Goal: Information Seeking & Learning: Check status

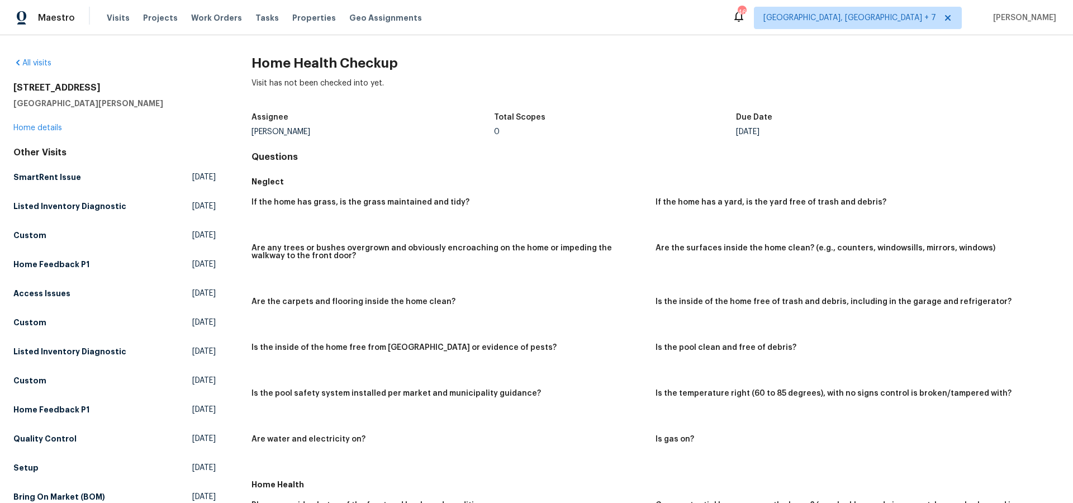
click at [163, 11] on div "Visits Projects Work Orders Tasks Properties Geo Assignments" at bounding box center [271, 18] width 329 height 22
click at [160, 16] on span "Projects" at bounding box center [160, 17] width 35 height 11
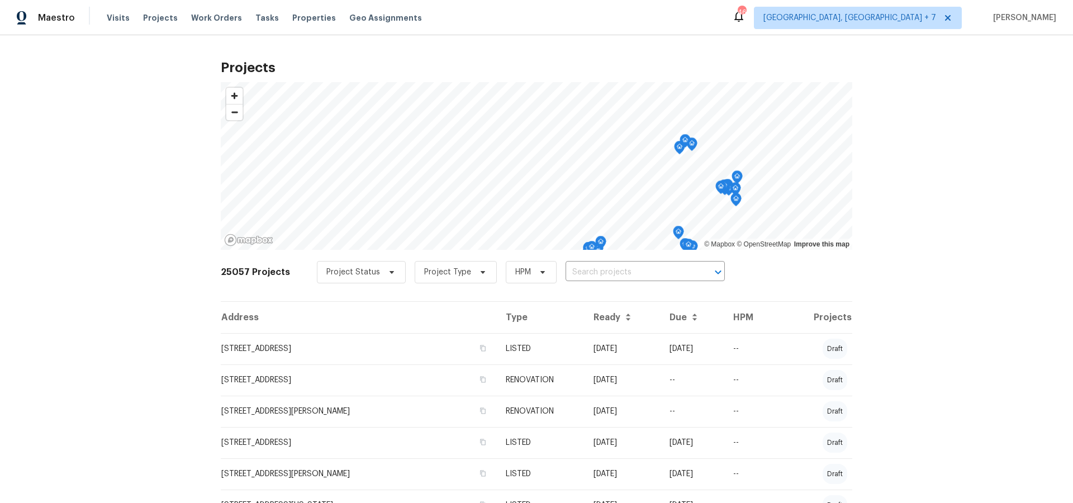
click at [626, 273] on input "text" at bounding box center [629, 272] width 128 height 17
type input "9740"
click at [630, 298] on li "[STREET_ADDRESS][PERSON_NAME]" at bounding box center [638, 297] width 163 height 18
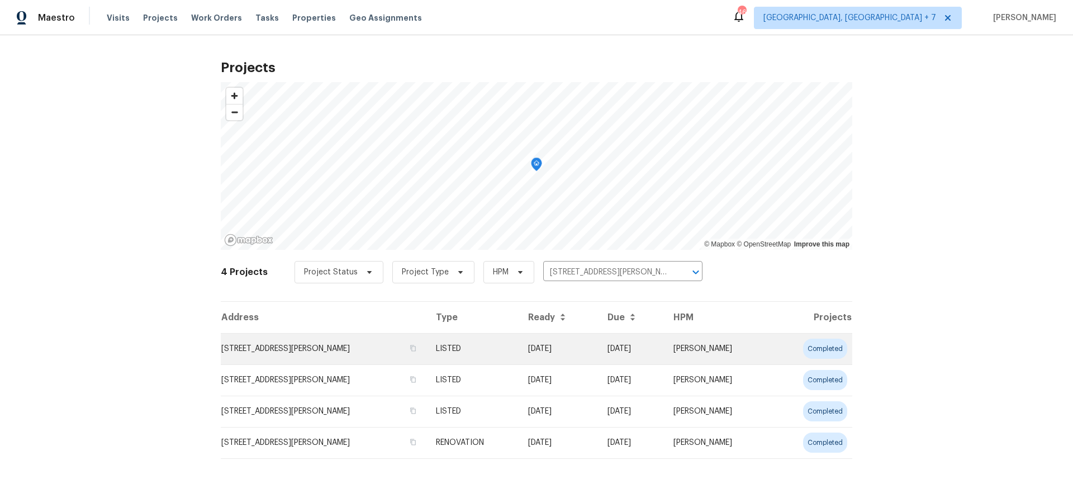
click at [303, 351] on td "[STREET_ADDRESS][PERSON_NAME]" at bounding box center [324, 348] width 206 height 31
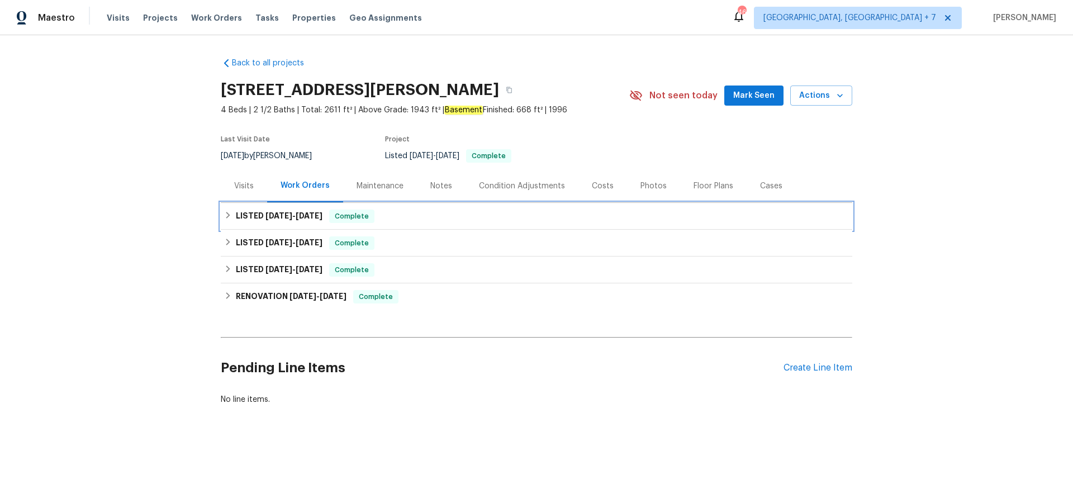
click at [282, 217] on span "[DATE]" at bounding box center [278, 216] width 27 height 8
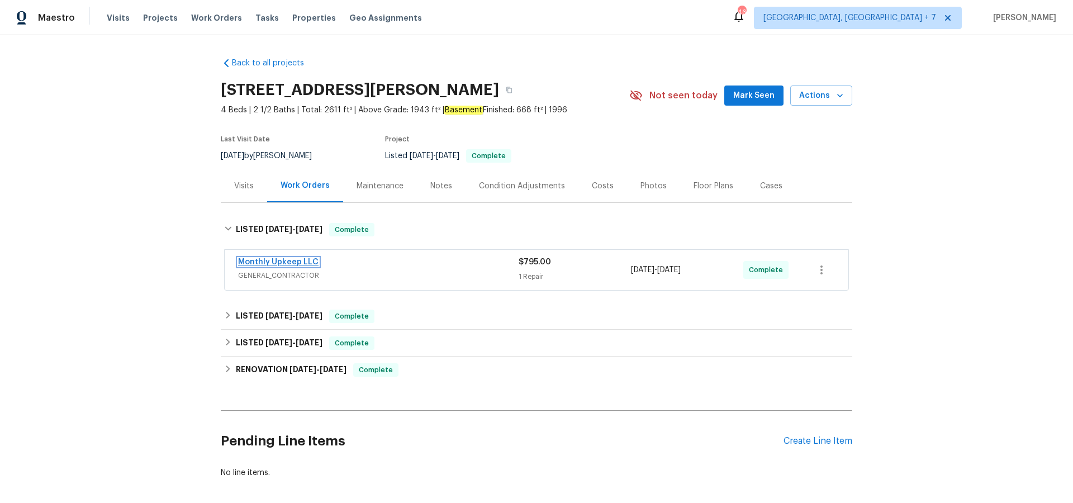
click at [296, 260] on link "Monthly Upkeep LLC" at bounding box center [278, 262] width 80 height 8
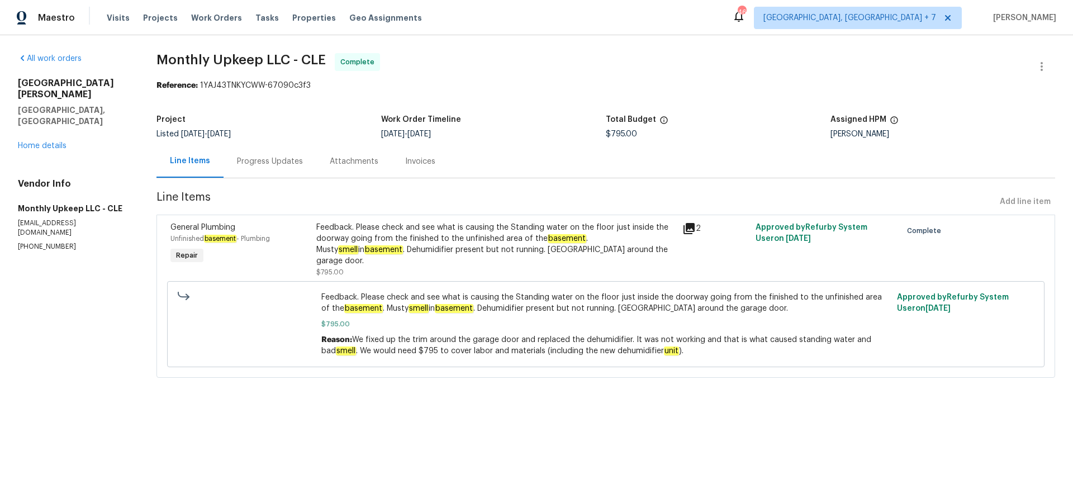
click at [690, 232] on icon at bounding box center [688, 228] width 11 height 11
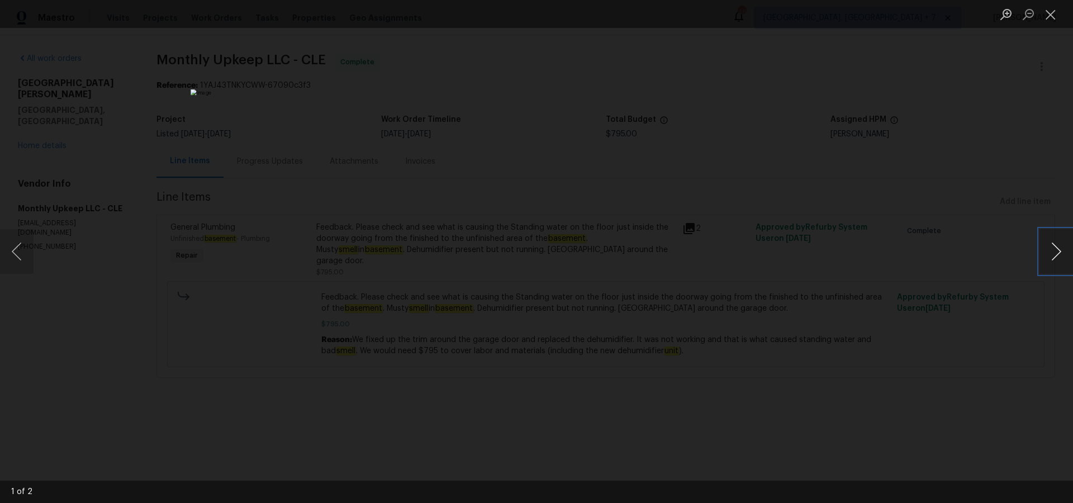
click at [1056, 253] on button "Next image" at bounding box center [1056, 251] width 34 height 45
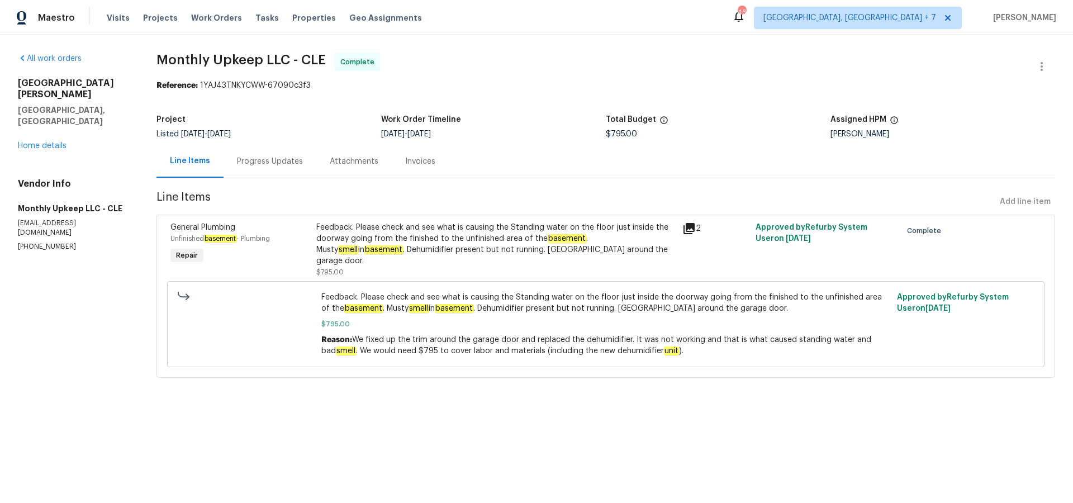
click at [295, 158] on div "Progress Updates" at bounding box center [270, 161] width 66 height 11
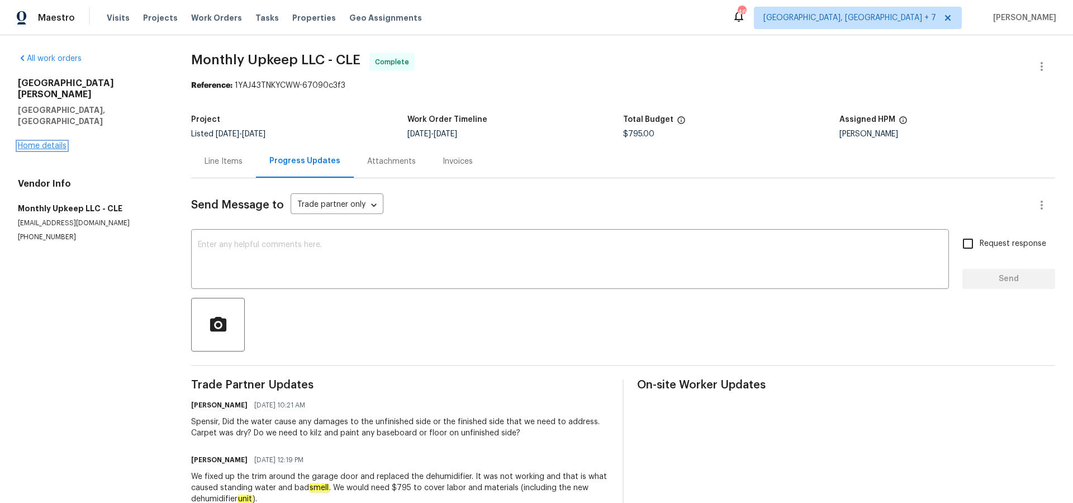
click at [52, 142] on link "Home details" at bounding box center [42, 146] width 49 height 8
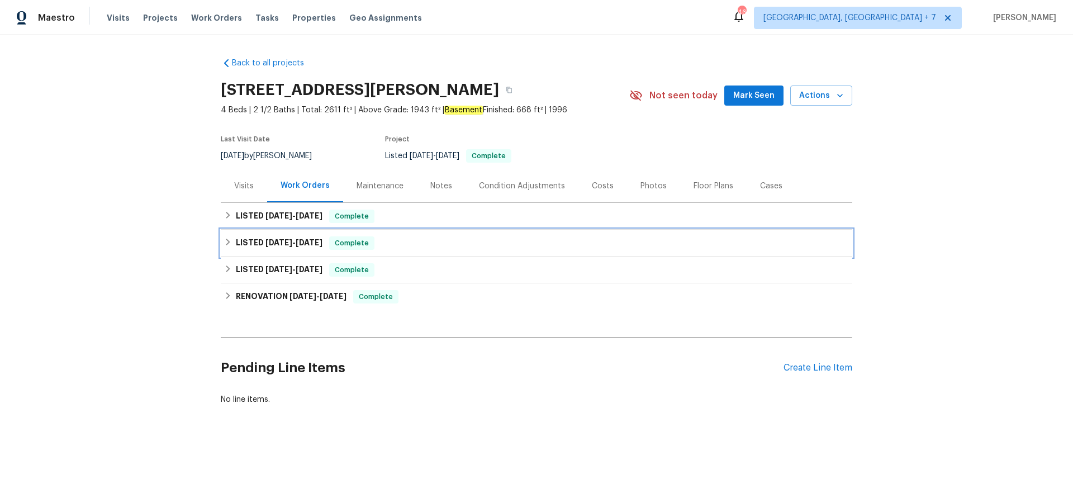
click at [288, 245] on span "[DATE]" at bounding box center [278, 243] width 27 height 8
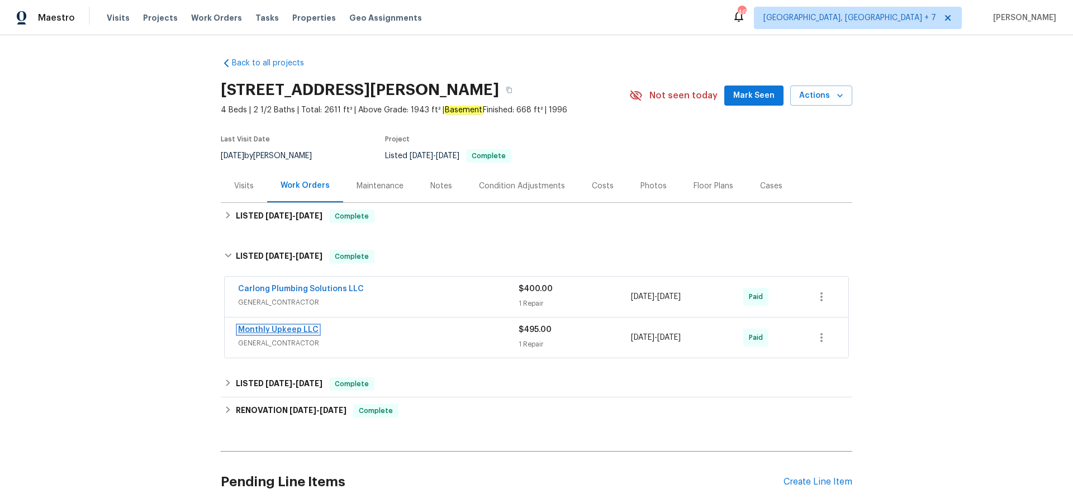
click at [289, 330] on link "Monthly Upkeep LLC" at bounding box center [278, 330] width 80 height 8
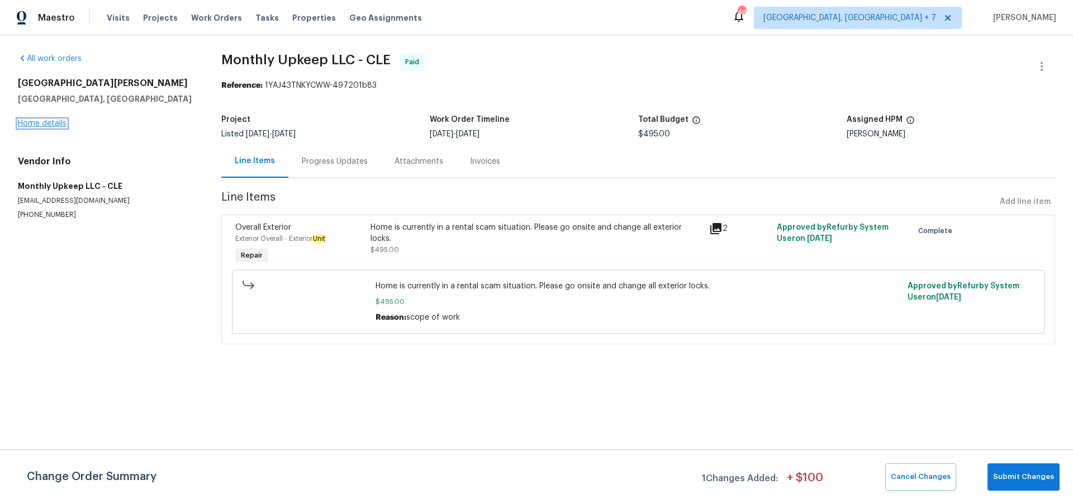
click at [56, 123] on link "Home details" at bounding box center [42, 124] width 49 height 8
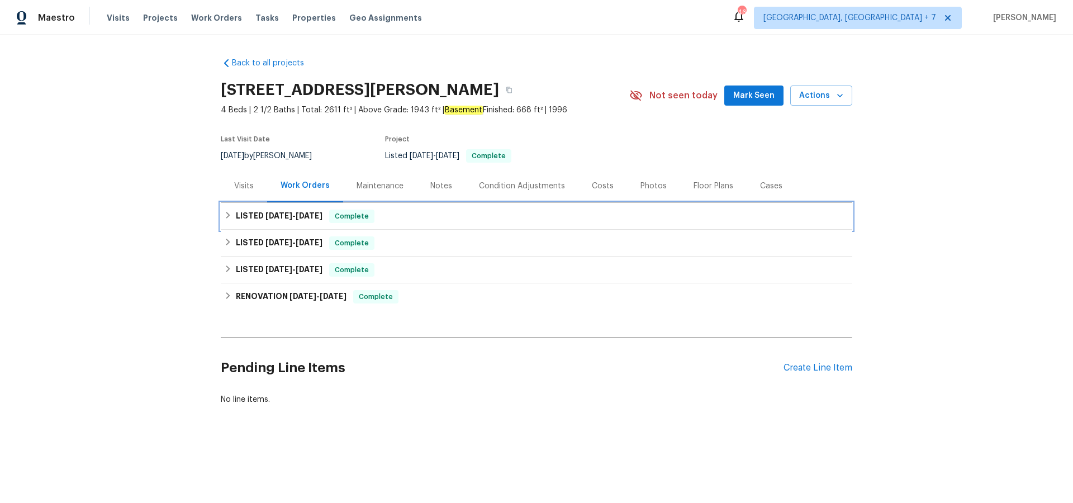
click at [297, 216] on span "[DATE] - [DATE]" at bounding box center [293, 216] width 57 height 8
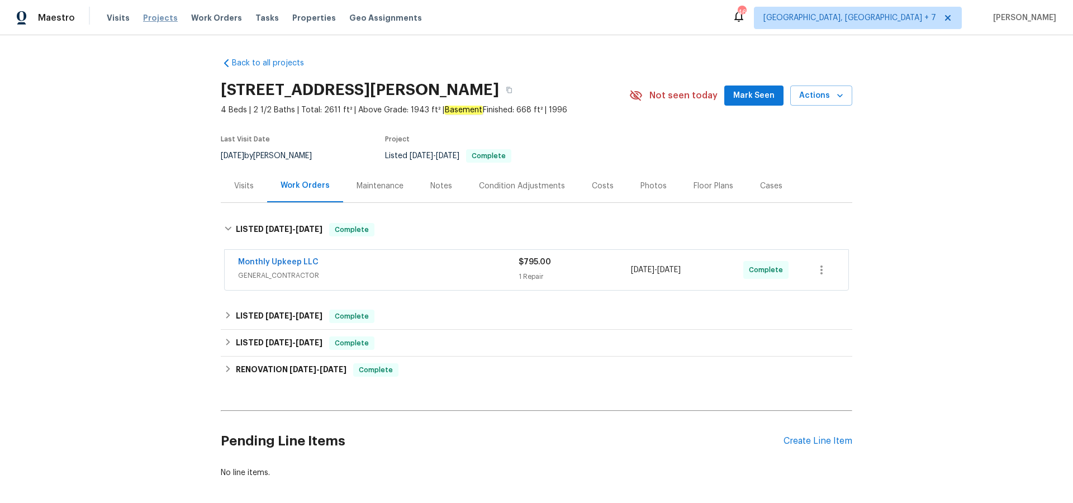
click at [160, 16] on span "Projects" at bounding box center [160, 17] width 35 height 11
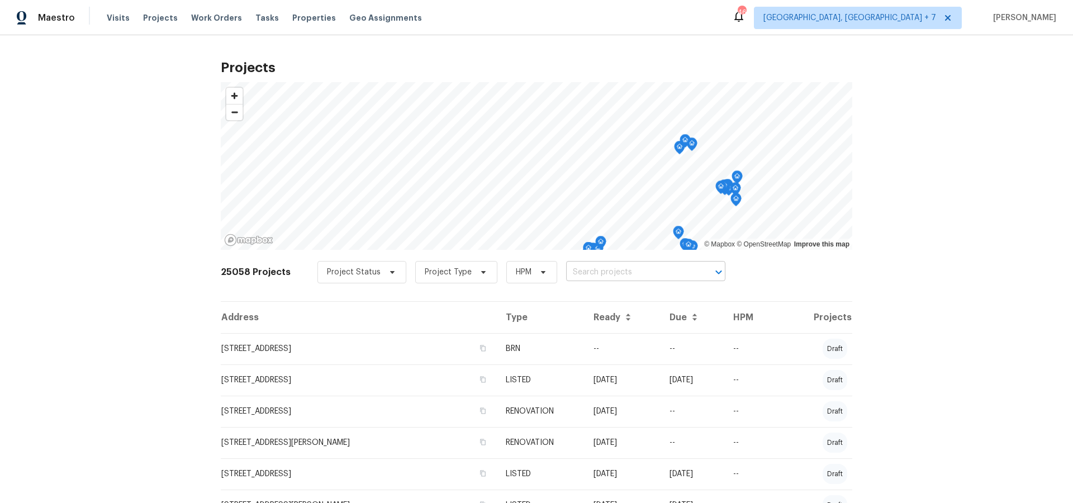
click at [608, 272] on input "text" at bounding box center [630, 272] width 128 height 17
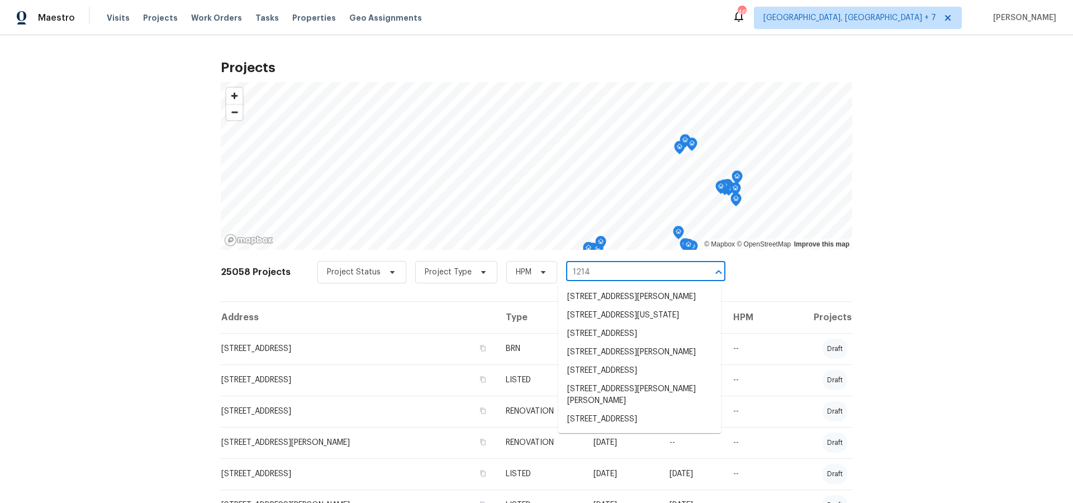
type input "1214"
click at [610, 429] on li "[STREET_ADDRESS]" at bounding box center [639, 419] width 163 height 18
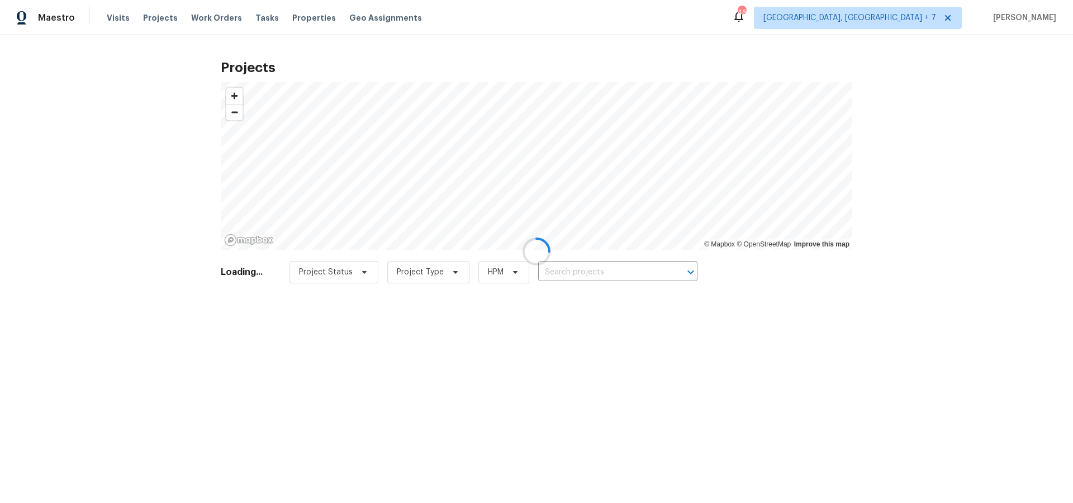
type input "[STREET_ADDRESS]"
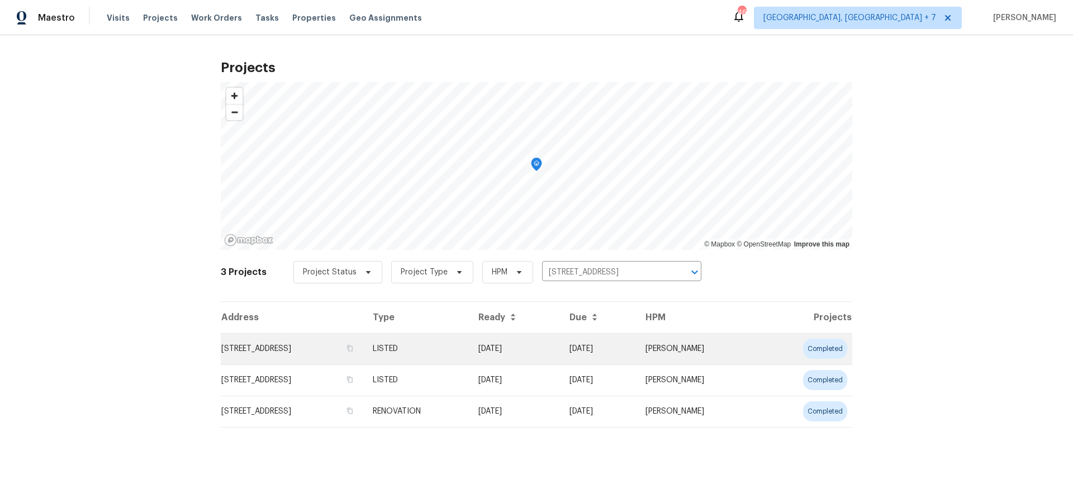
click at [356, 351] on td "[STREET_ADDRESS]" at bounding box center [292, 348] width 143 height 31
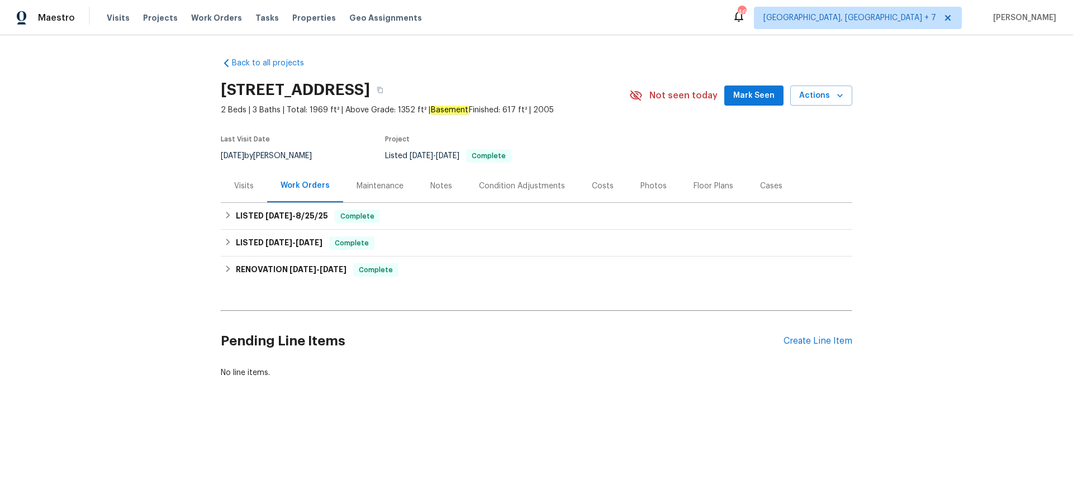
click at [760, 189] on div "Cases" at bounding box center [771, 185] width 22 height 11
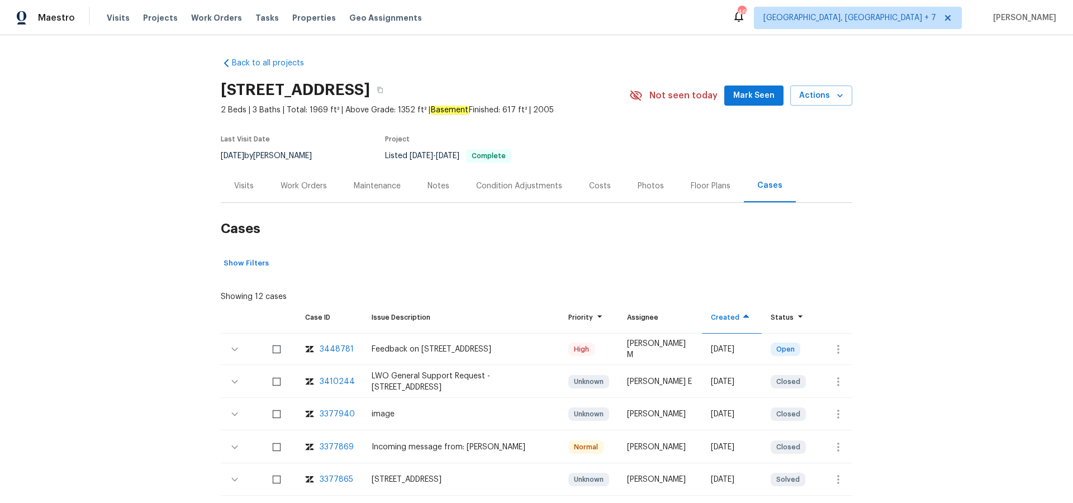
click at [339, 346] on div "3448781" at bounding box center [337, 349] width 34 height 11
click at [237, 189] on div "Visits" at bounding box center [244, 185] width 20 height 11
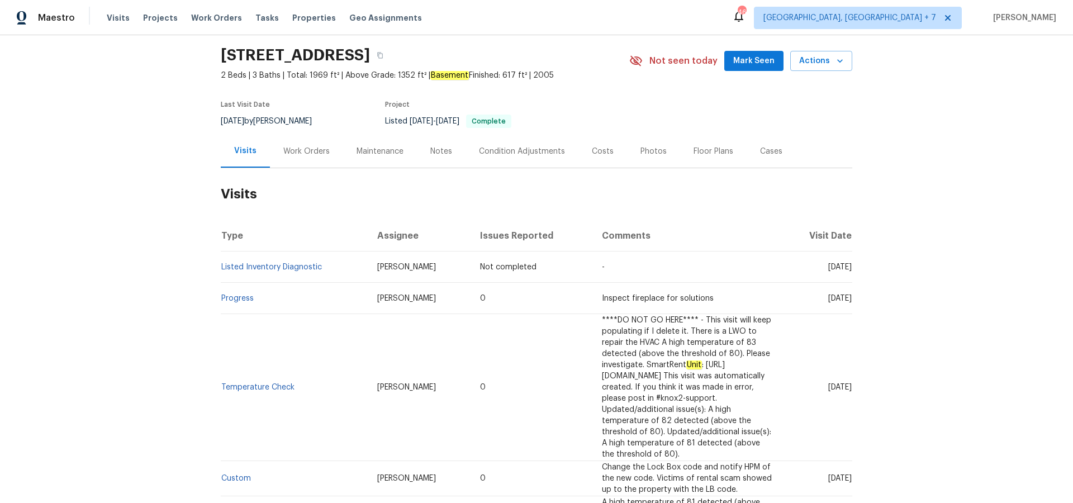
scroll to position [50, 0]
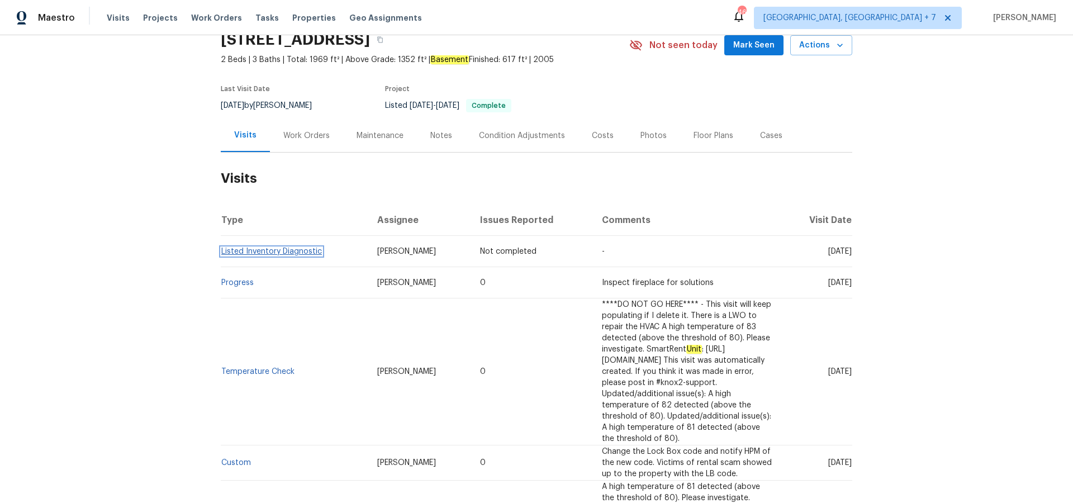
click at [274, 249] on link "Listed Inventory Diagnostic" at bounding box center [271, 251] width 101 height 8
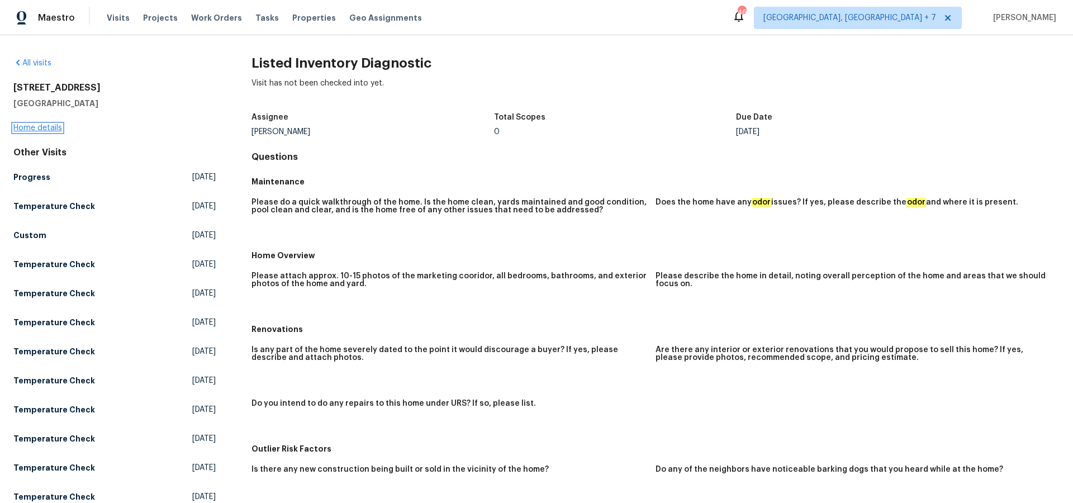
click at [41, 126] on link "Home details" at bounding box center [37, 128] width 49 height 8
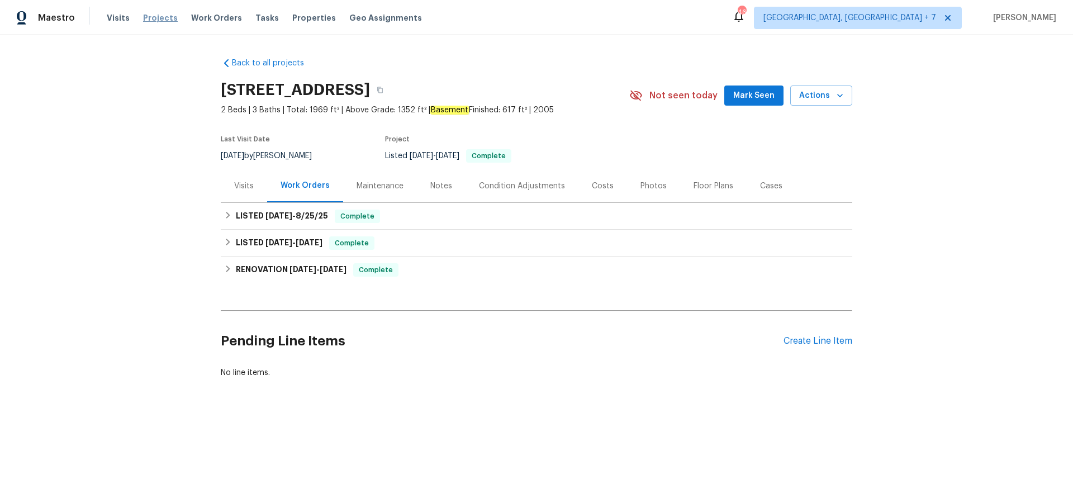
click at [147, 13] on span "Projects" at bounding box center [160, 17] width 35 height 11
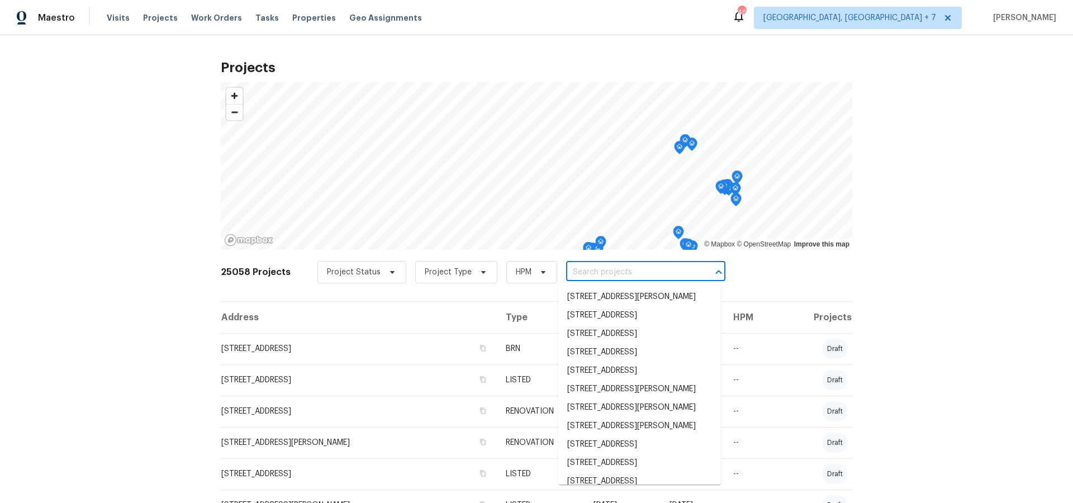
click at [605, 274] on input "text" at bounding box center [630, 272] width 128 height 17
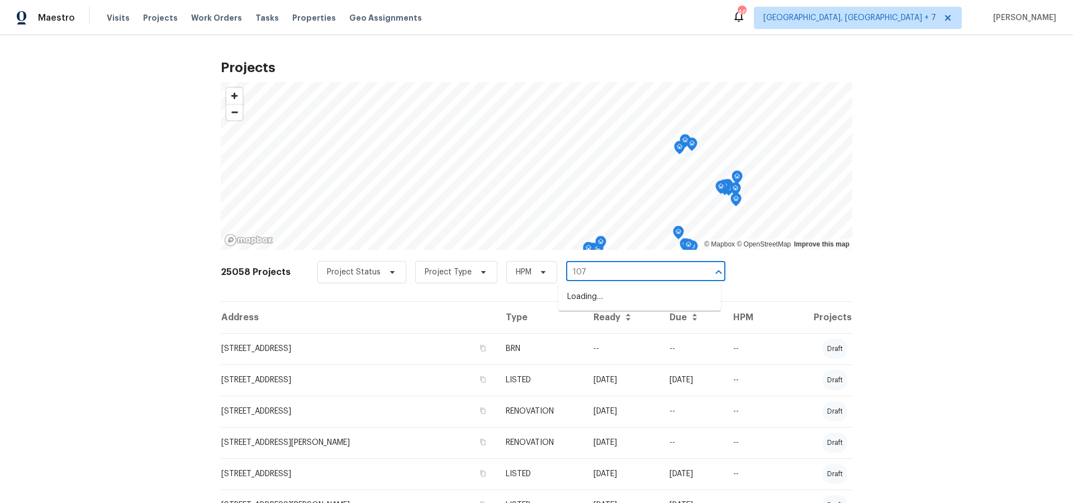
type input "1076"
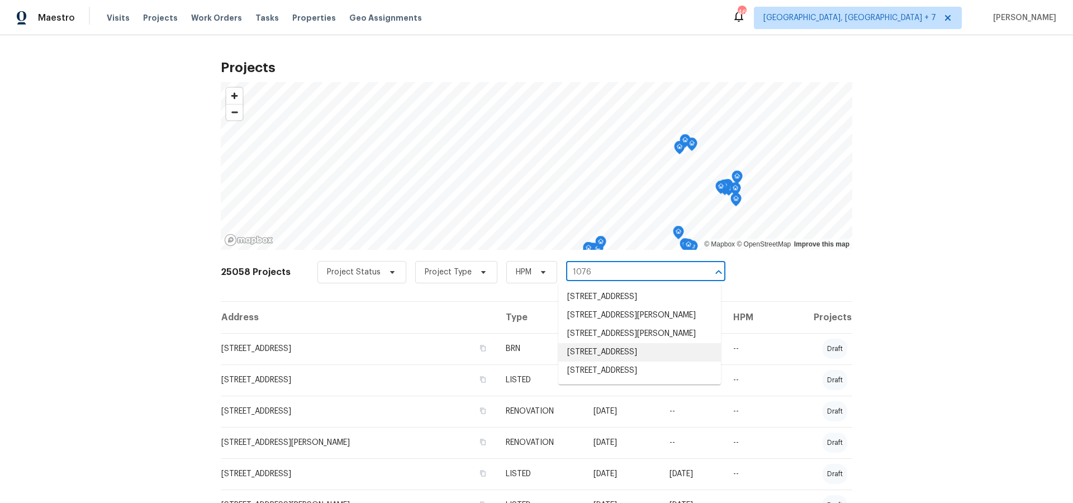
click at [606, 344] on li "[STREET_ADDRESS]" at bounding box center [639, 352] width 163 height 18
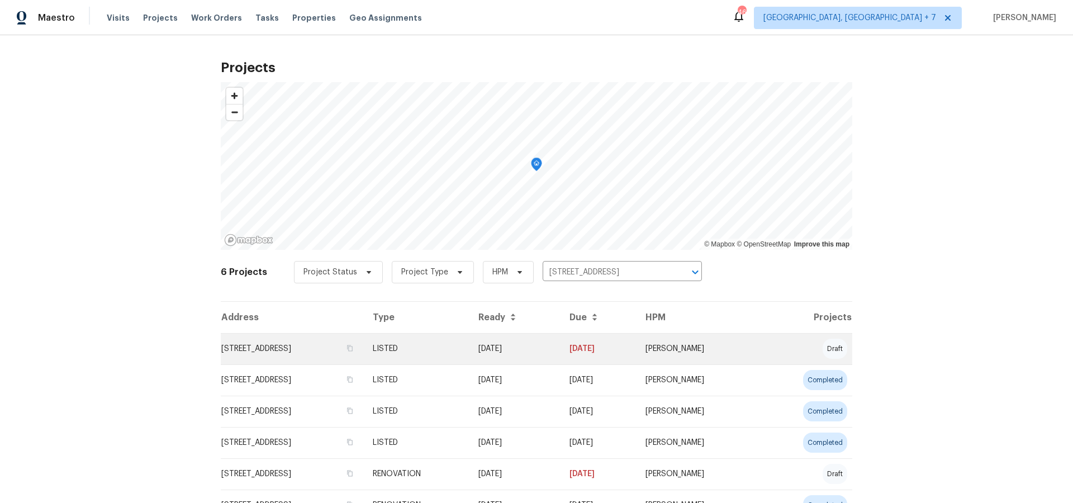
click at [301, 346] on td "[STREET_ADDRESS]" at bounding box center [292, 348] width 143 height 31
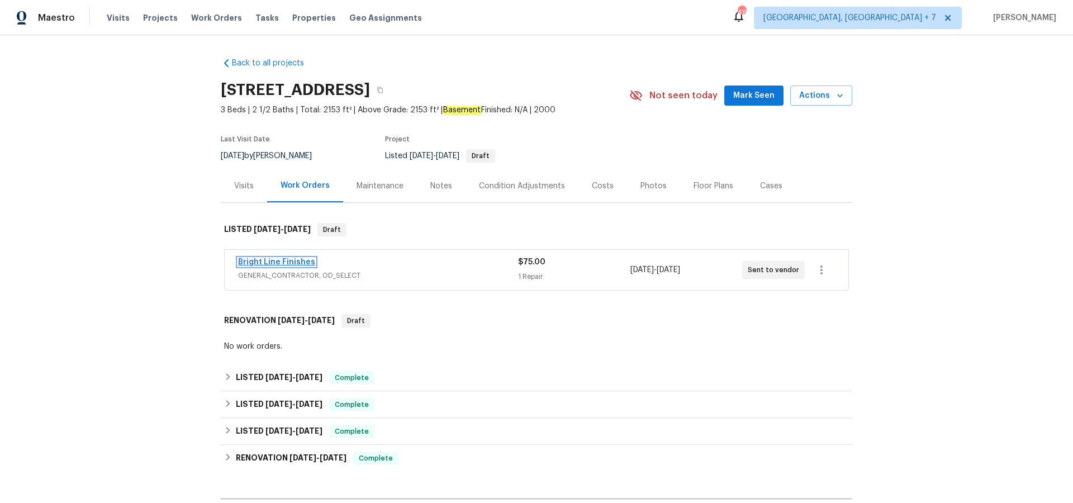
click at [285, 259] on link "Bright Line Finishes" at bounding box center [276, 262] width 77 height 8
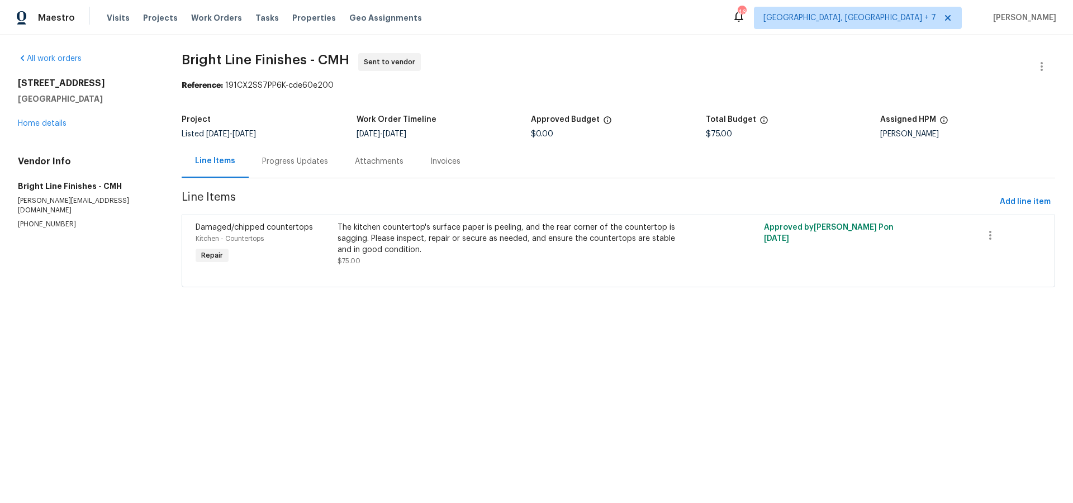
click at [302, 166] on div "Progress Updates" at bounding box center [295, 161] width 66 height 11
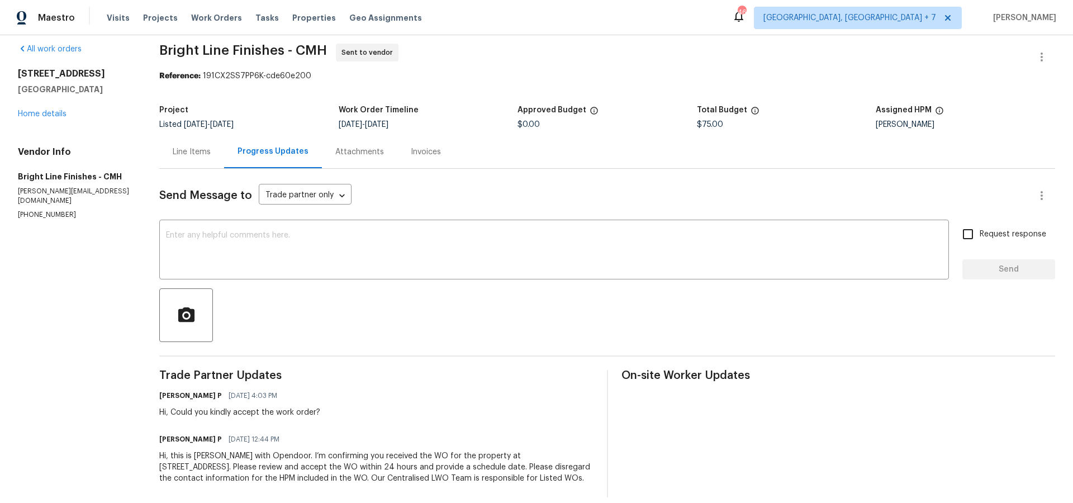
scroll to position [11, 0]
click at [55, 112] on link "Home details" at bounding box center [42, 112] width 49 height 8
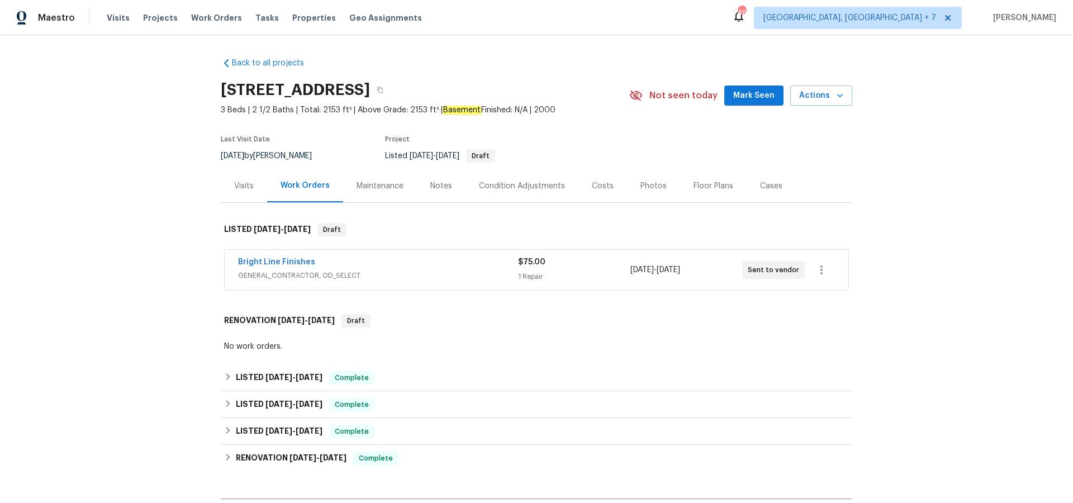
click at [244, 182] on div "Visits" at bounding box center [244, 185] width 20 height 11
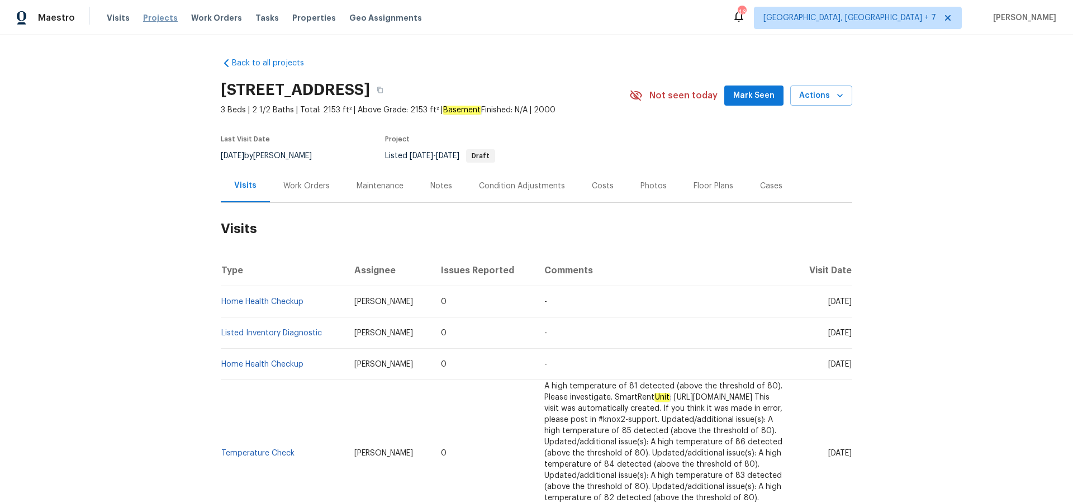
click at [163, 15] on span "Projects" at bounding box center [160, 17] width 35 height 11
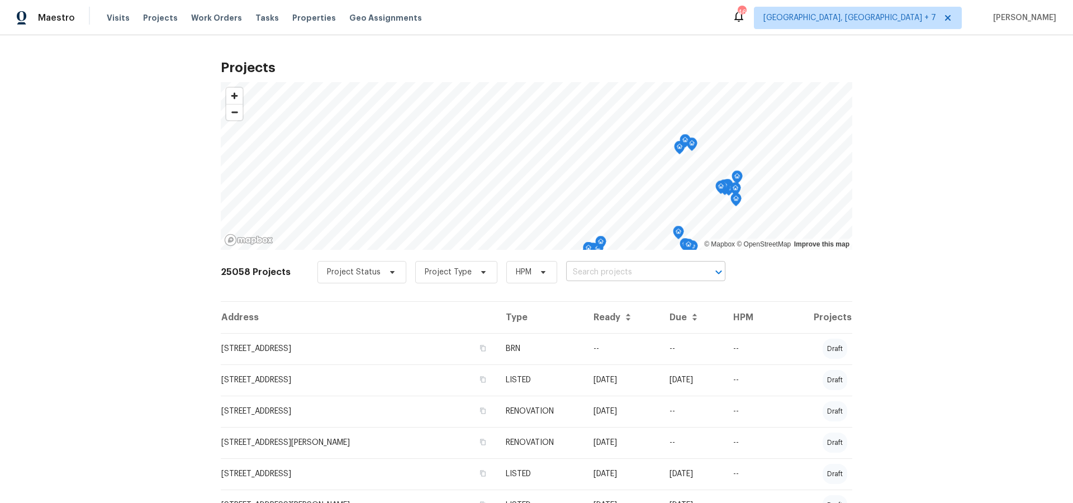
click at [590, 271] on input "text" at bounding box center [630, 272] width 128 height 17
type input "3429"
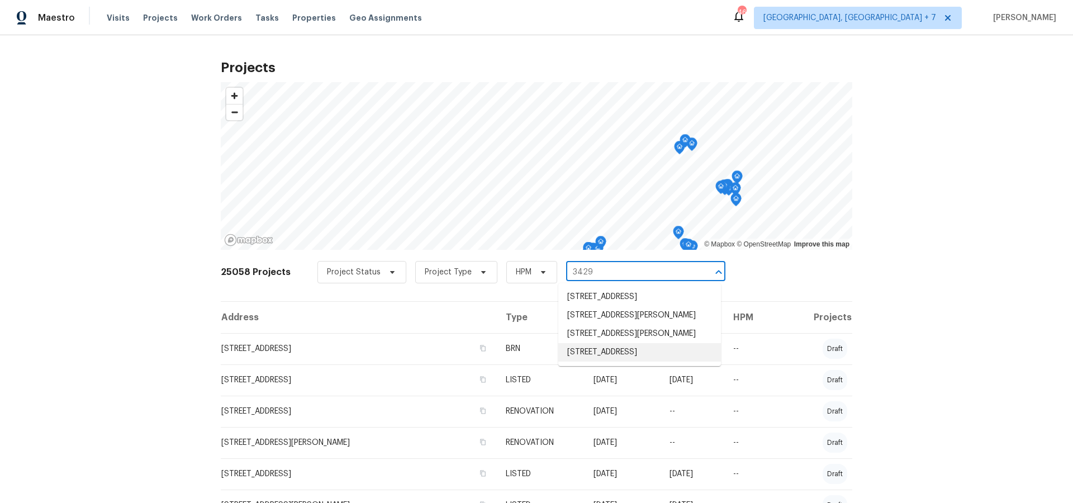
click at [600, 361] on li "[STREET_ADDRESS]" at bounding box center [639, 352] width 163 height 18
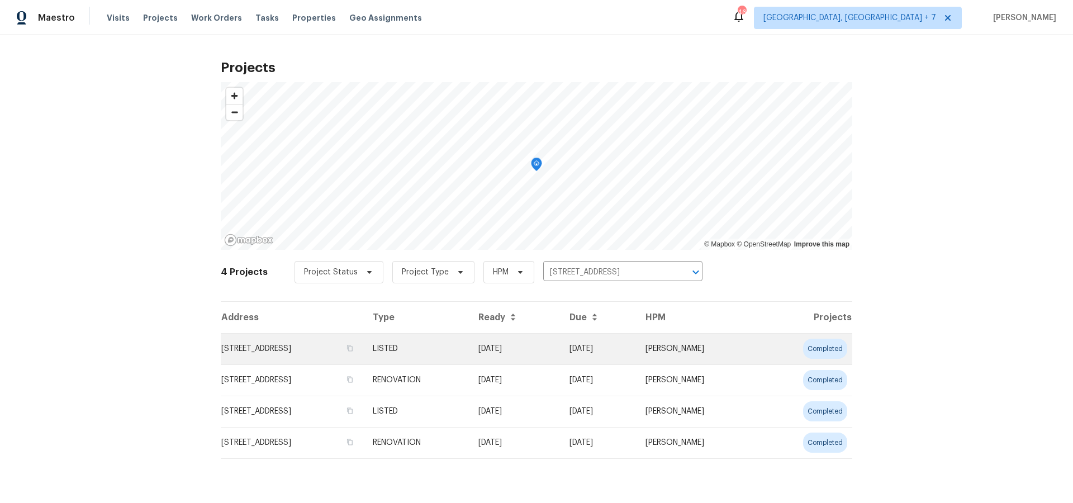
click at [350, 348] on td "[STREET_ADDRESS]" at bounding box center [292, 348] width 143 height 31
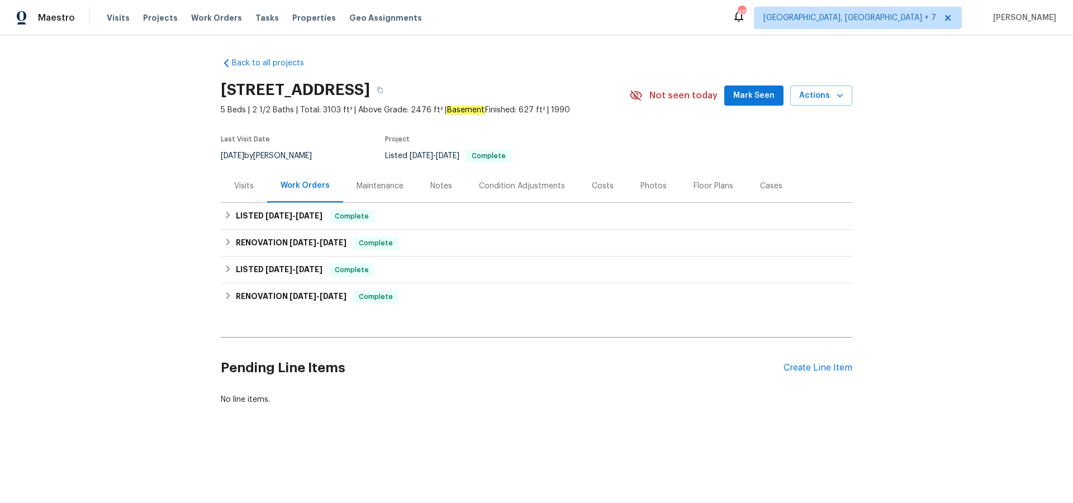
click at [247, 184] on div "Visits" at bounding box center [244, 185] width 20 height 11
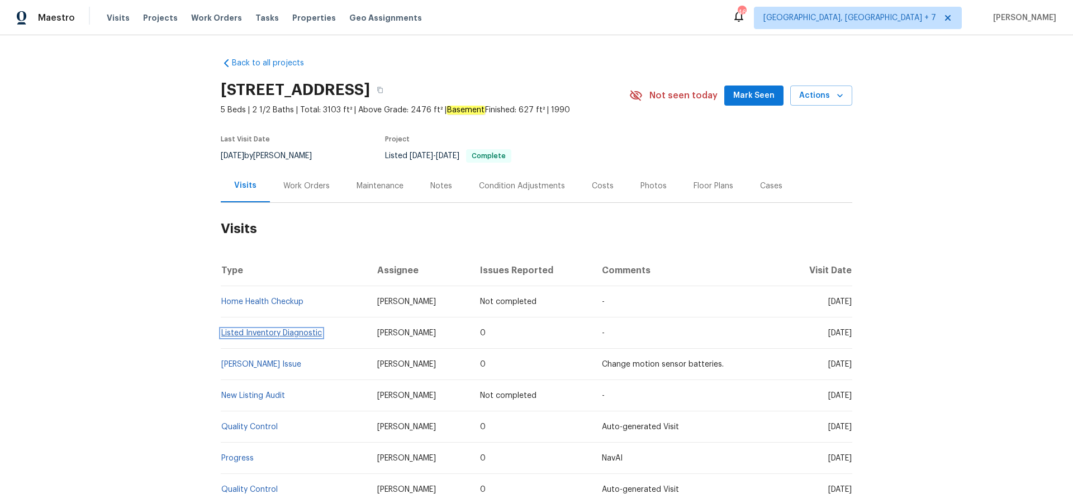
click at [263, 333] on link "Listed Inventory Diagnostic" at bounding box center [271, 333] width 101 height 8
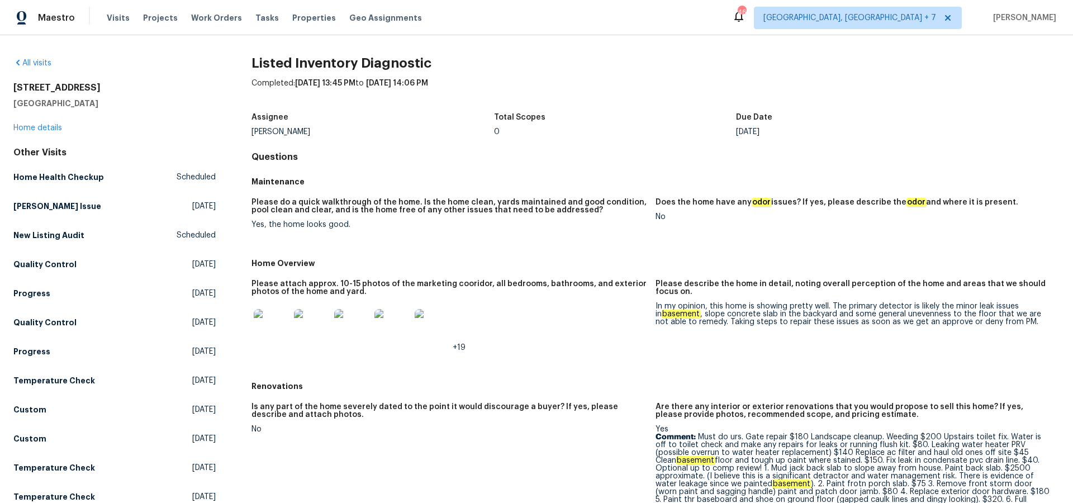
click at [275, 327] on img at bounding box center [272, 327] width 36 height 36
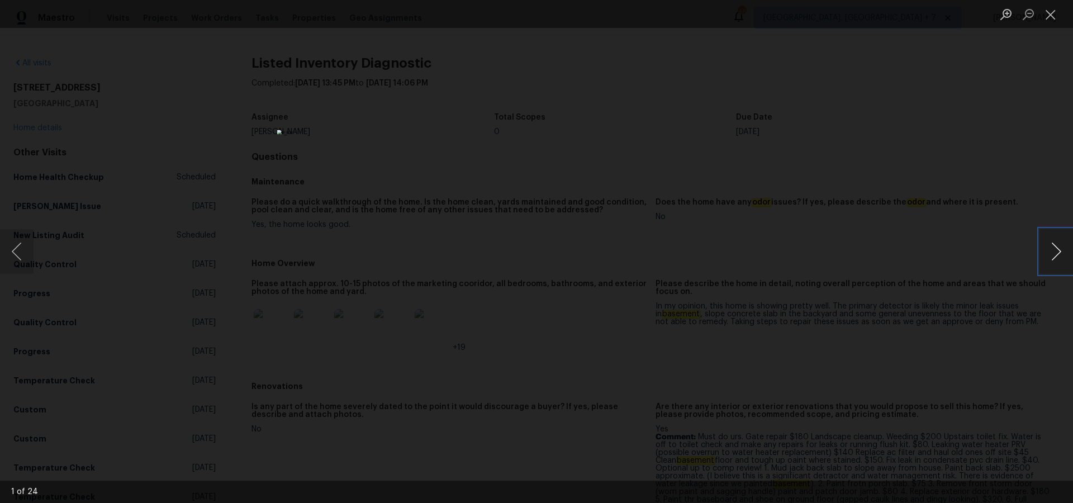
click at [1059, 255] on button "Next image" at bounding box center [1056, 251] width 34 height 45
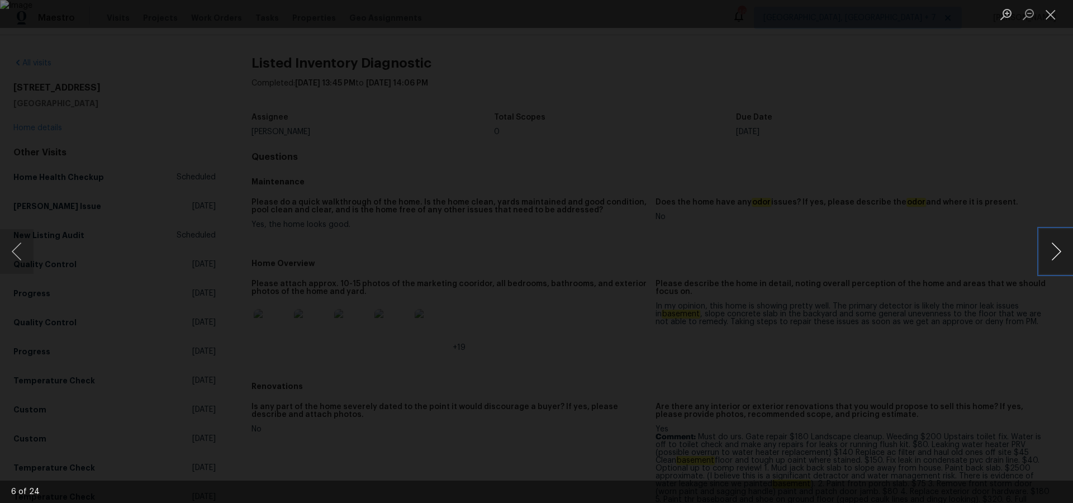
click at [1059, 255] on button "Next image" at bounding box center [1056, 251] width 34 height 45
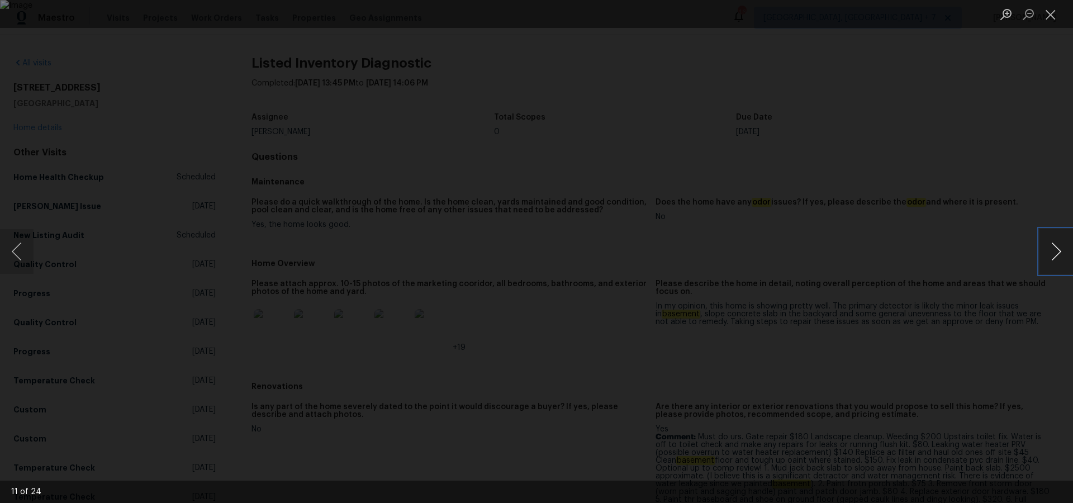
click at [1059, 255] on button "Next image" at bounding box center [1056, 251] width 34 height 45
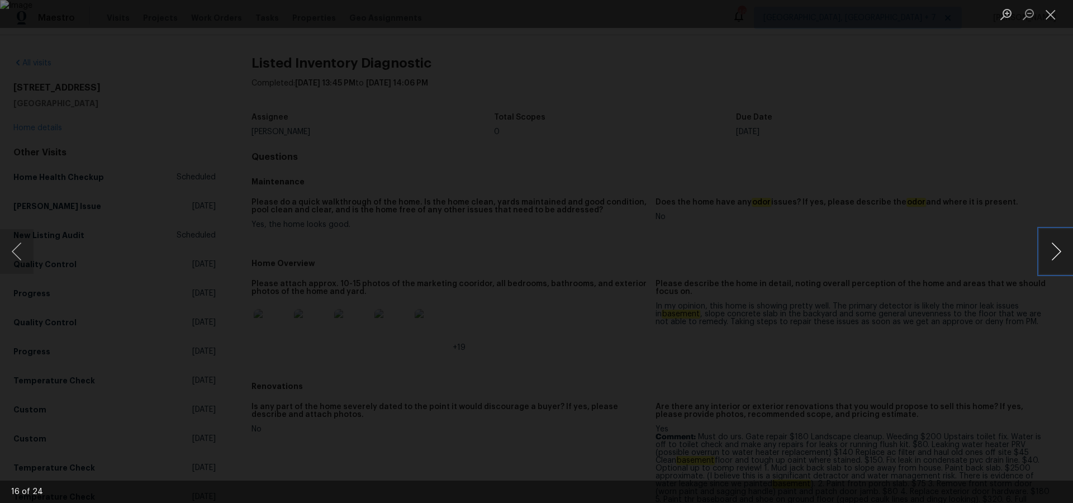
click at [1059, 255] on button "Next image" at bounding box center [1056, 251] width 34 height 45
click at [1041, 251] on button "Next image" at bounding box center [1056, 251] width 34 height 45
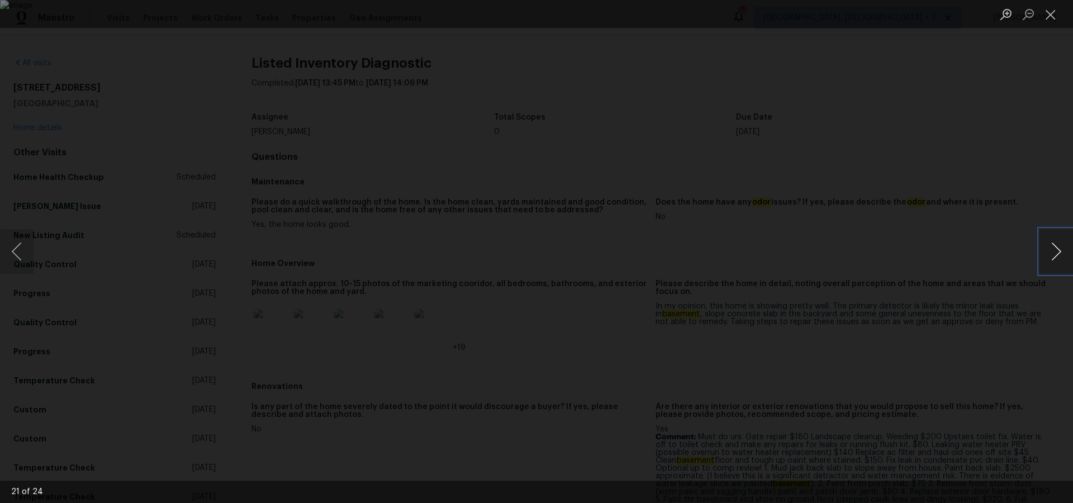
click at [1051, 254] on button "Next image" at bounding box center [1056, 251] width 34 height 45
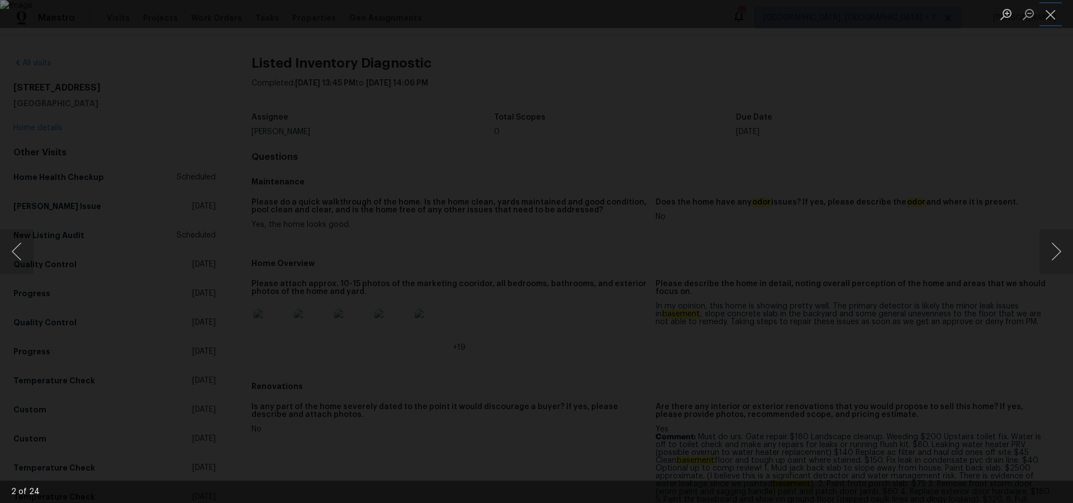
drag, startPoint x: 1046, startPoint y: 15, endPoint x: 1040, endPoint y: 31, distance: 17.9
click at [1046, 15] on button "Close lightbox" at bounding box center [1050, 14] width 22 height 20
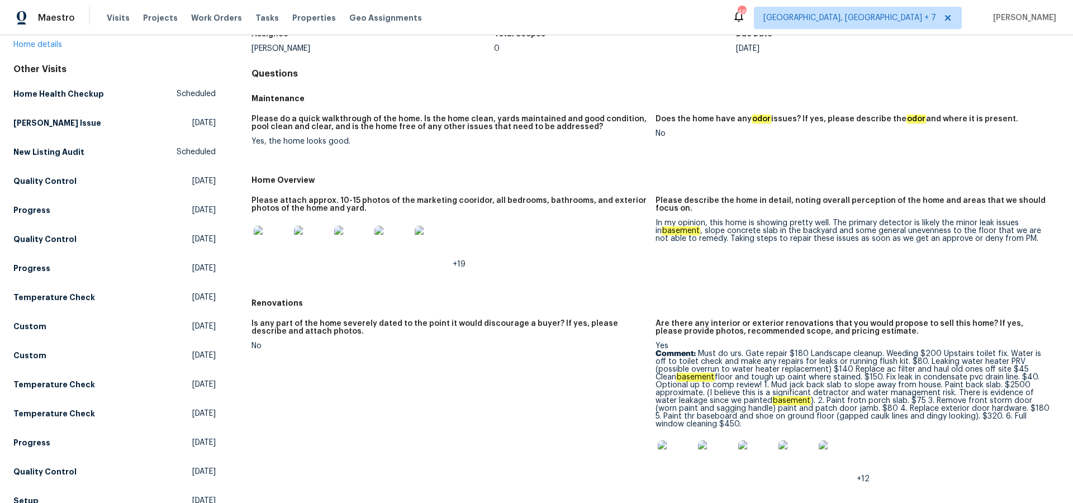
scroll to position [85, 0]
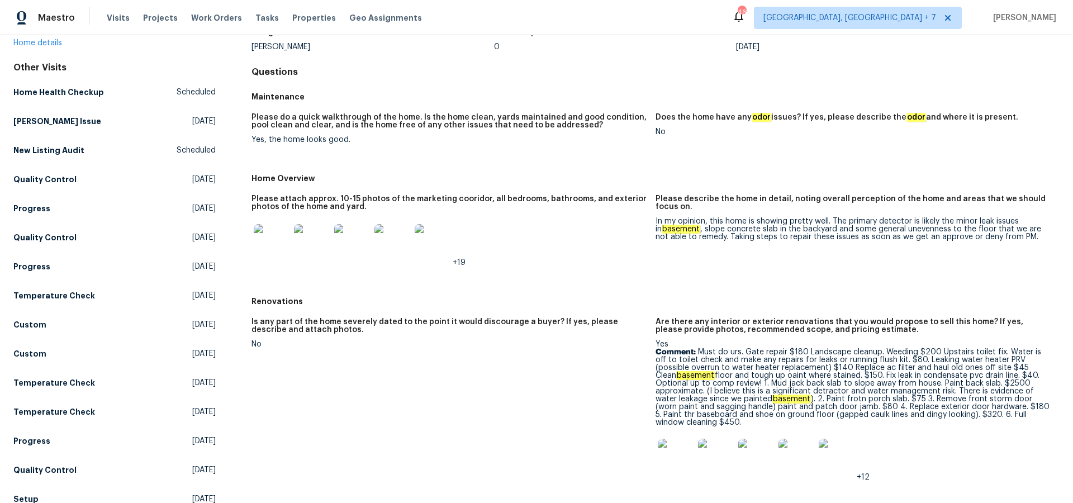
drag, startPoint x: 698, startPoint y: 347, endPoint x: 707, endPoint y: 355, distance: 12.3
click at [711, 357] on p "Comment: Must do urs. Gate repair $180 Landscape cleanup. Weeding $200 Upstairs…" at bounding box center [852, 387] width 395 height 78
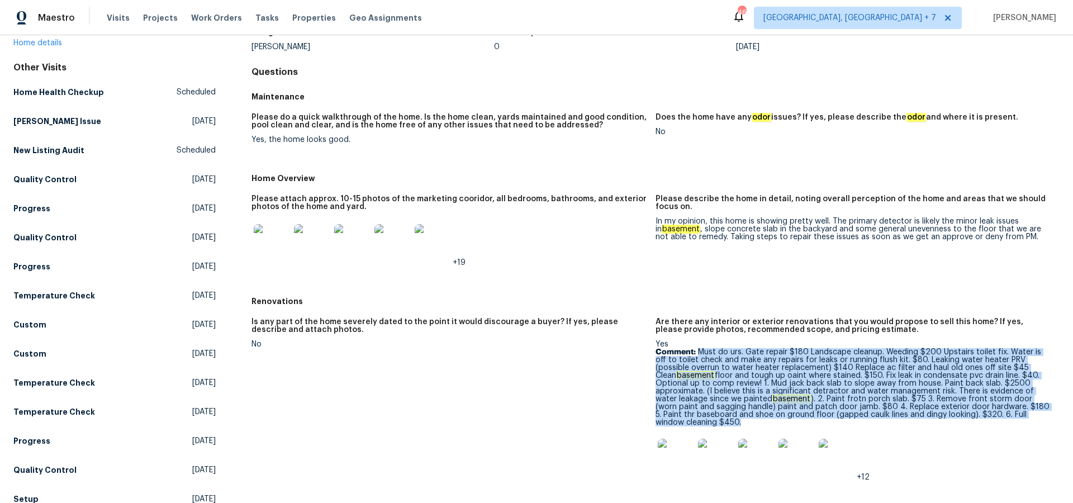
drag, startPoint x: 698, startPoint y: 352, endPoint x: 1027, endPoint y: 412, distance: 334.5
click at [1027, 412] on p "Comment: Must do urs. Gate repair $180 Landscape cleanup. Weeding $200 Upstairs…" at bounding box center [852, 387] width 395 height 78
copy p "Must do urs. Gate repair $180 Landscape cleanup. Weeding $200 Upstairs toilet f…"
click at [674, 450] on img at bounding box center [676, 457] width 36 height 36
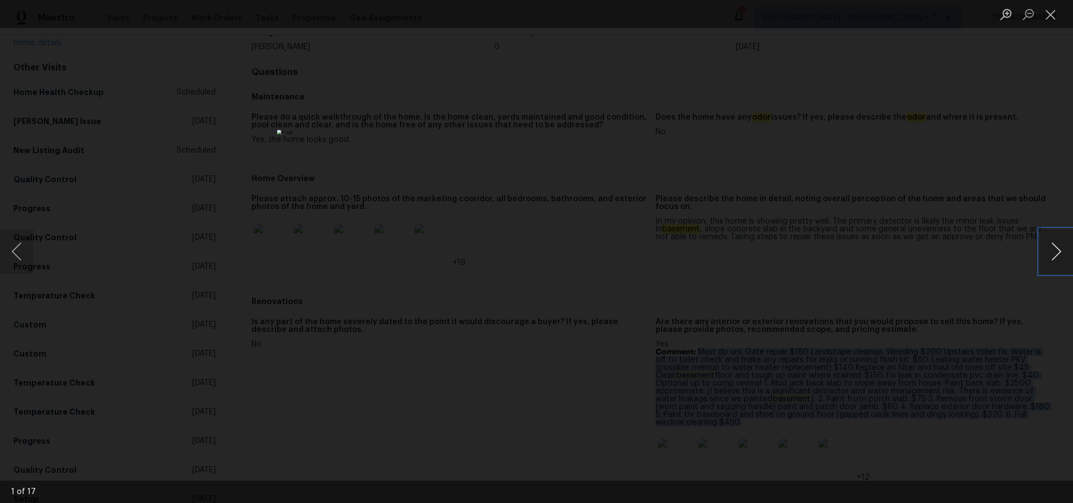
click at [1060, 248] on button "Next image" at bounding box center [1056, 251] width 34 height 45
click at [1051, 21] on button "Close lightbox" at bounding box center [1050, 14] width 22 height 20
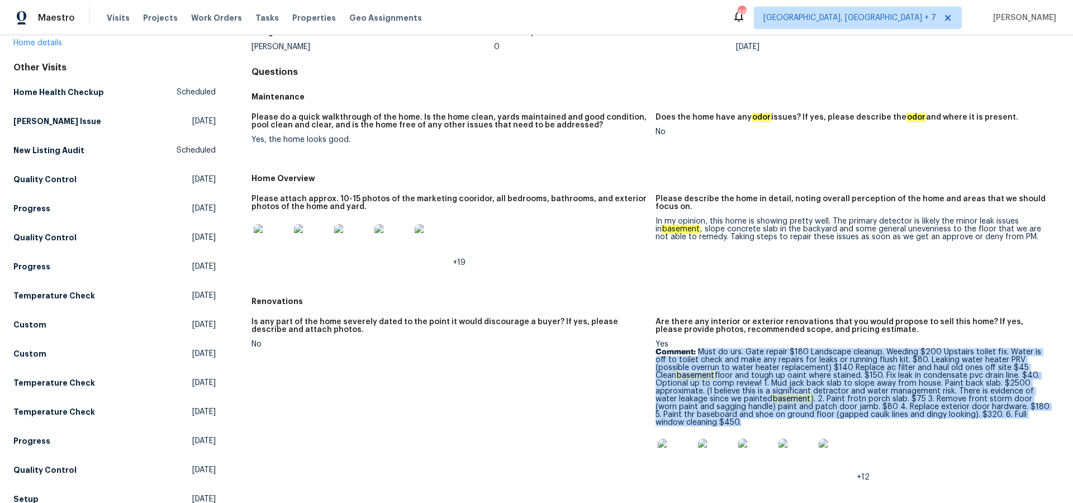
click at [673, 447] on img at bounding box center [676, 457] width 36 height 36
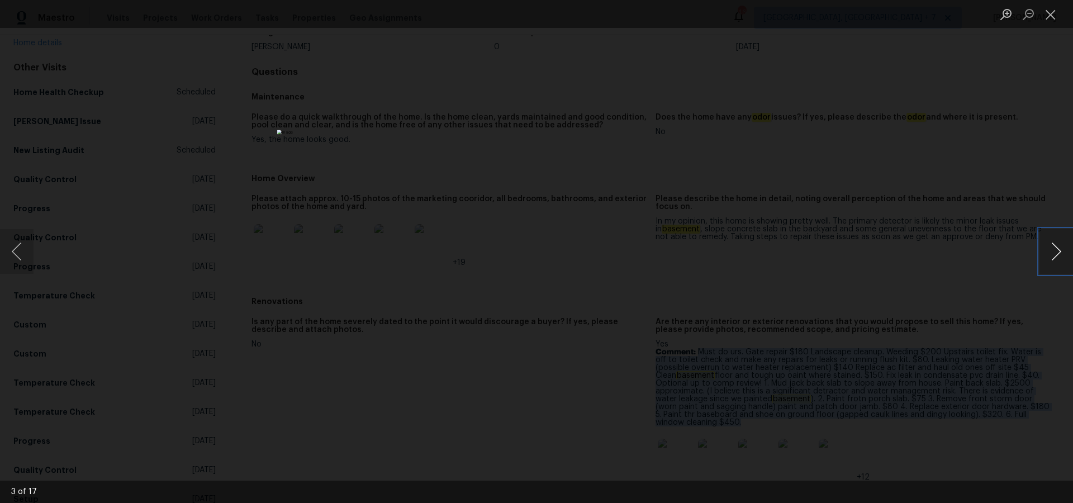
click at [1053, 246] on button "Next image" at bounding box center [1056, 251] width 34 height 45
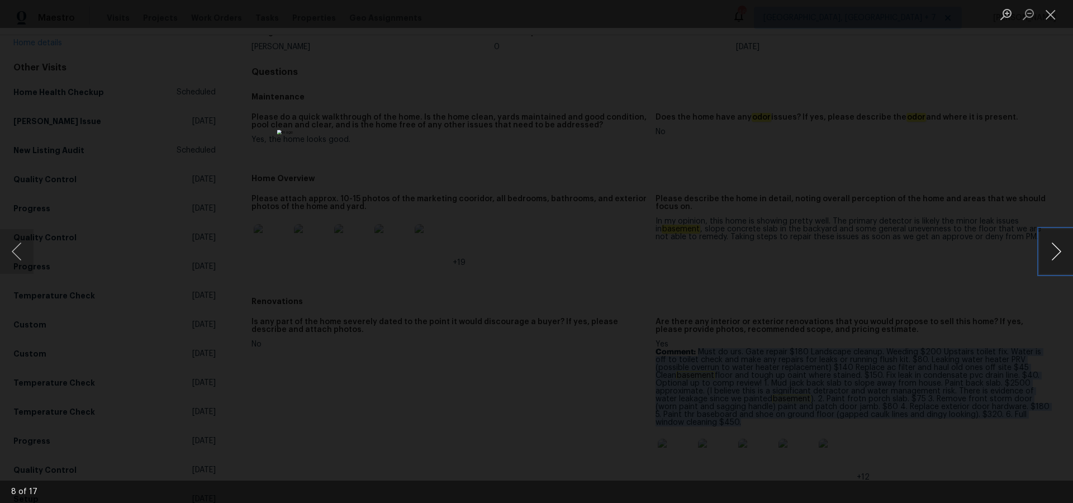
click at [1053, 246] on button "Next image" at bounding box center [1056, 251] width 34 height 45
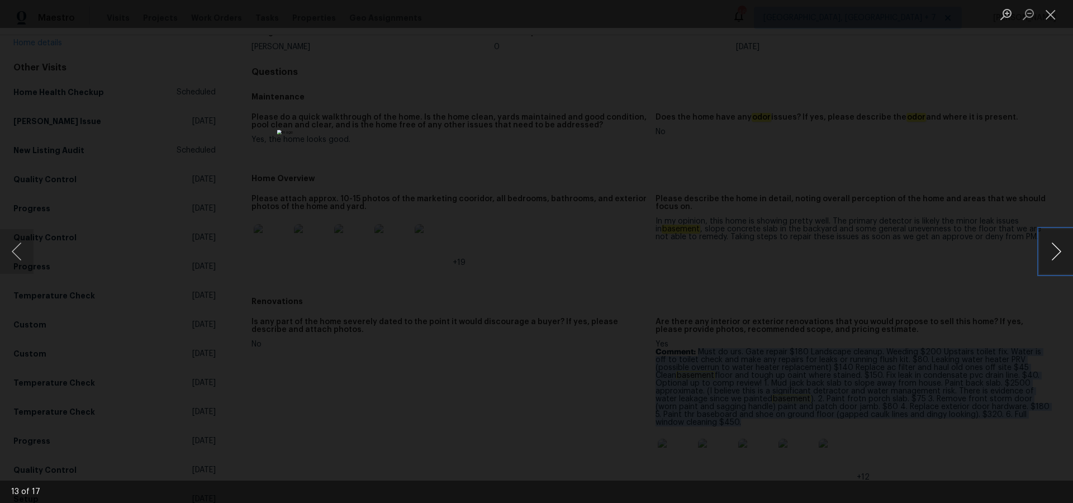
click at [1053, 246] on button "Next image" at bounding box center [1056, 251] width 34 height 45
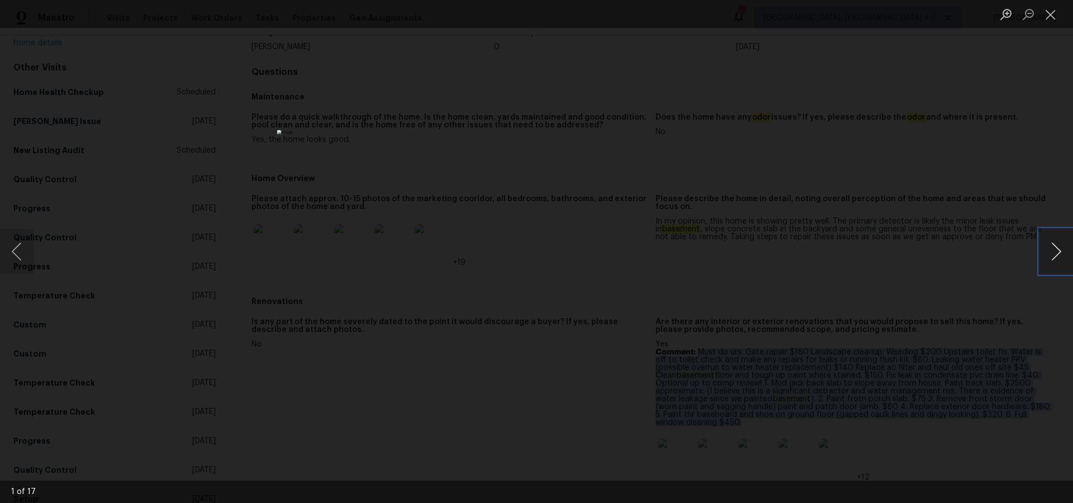
click at [1053, 246] on button "Next image" at bounding box center [1056, 251] width 34 height 45
click at [1053, 17] on button "Close lightbox" at bounding box center [1050, 14] width 22 height 20
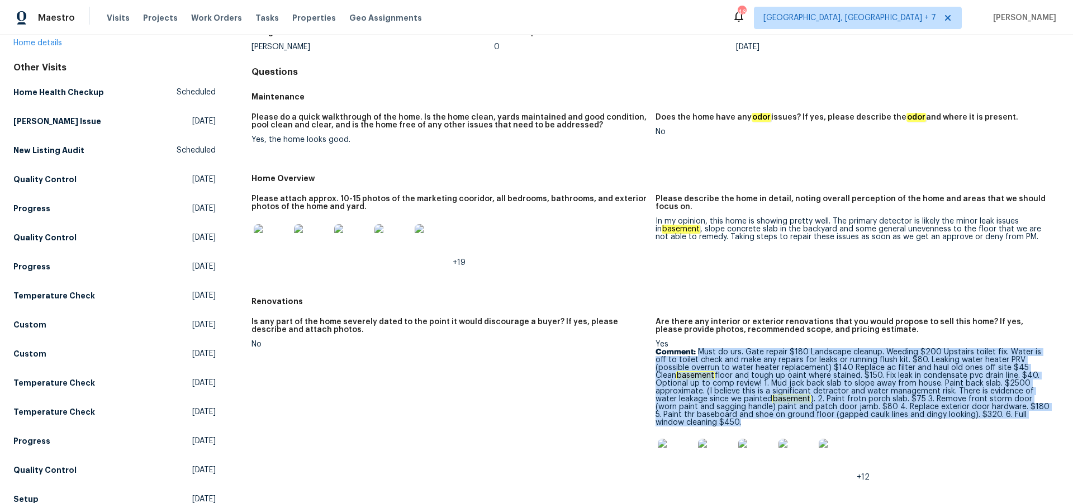
click at [269, 237] on img at bounding box center [272, 242] width 36 height 36
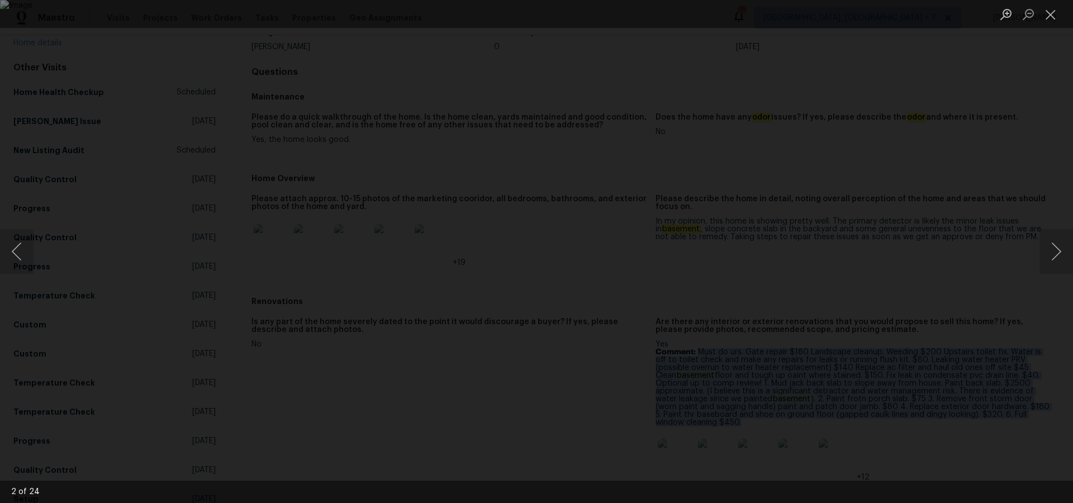
click at [279, 242] on img "Lightbox" at bounding box center [536, 251] width 1073 height 503
click at [1046, 252] on button "Next image" at bounding box center [1056, 251] width 34 height 45
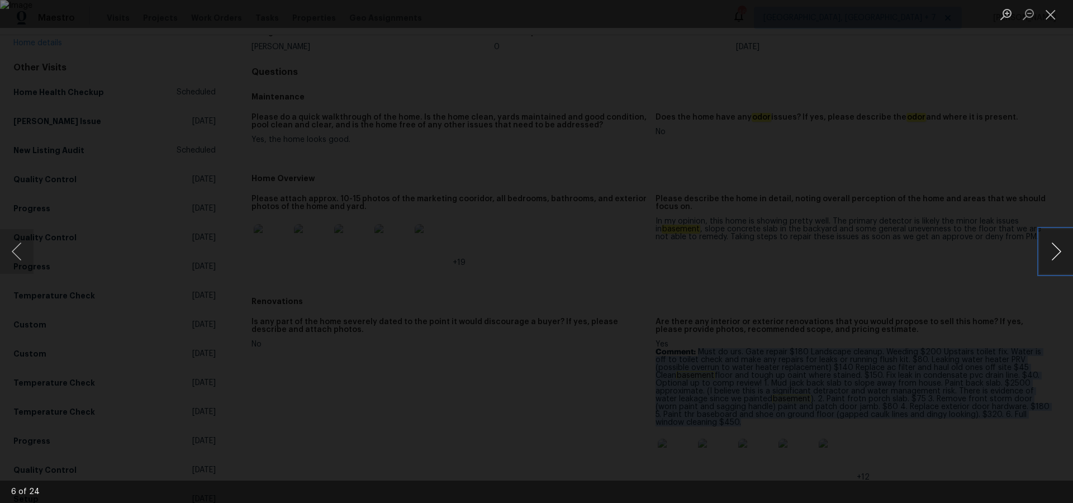
click at [1046, 252] on button "Next image" at bounding box center [1056, 251] width 34 height 45
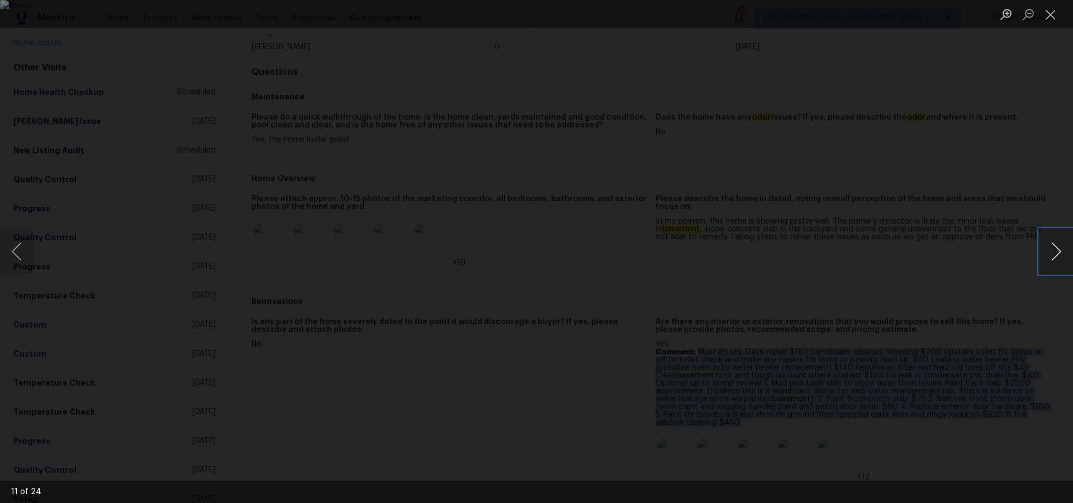
click at [1046, 252] on button "Next image" at bounding box center [1056, 251] width 34 height 45
drag, startPoint x: 12, startPoint y: 255, endPoint x: 21, endPoint y: 252, distance: 9.4
click at [13, 255] on button "Previous image" at bounding box center [17, 251] width 34 height 45
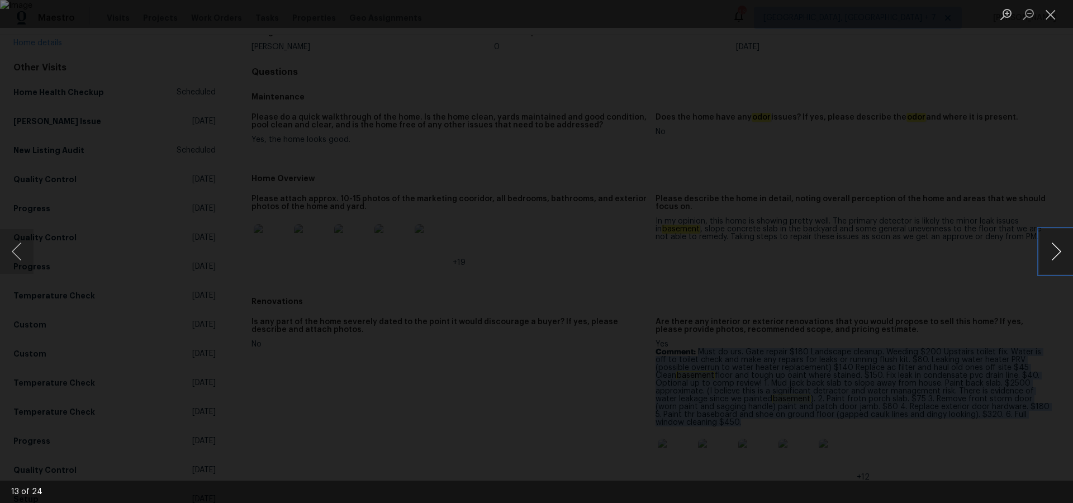
click at [1065, 260] on button "Next image" at bounding box center [1056, 251] width 34 height 45
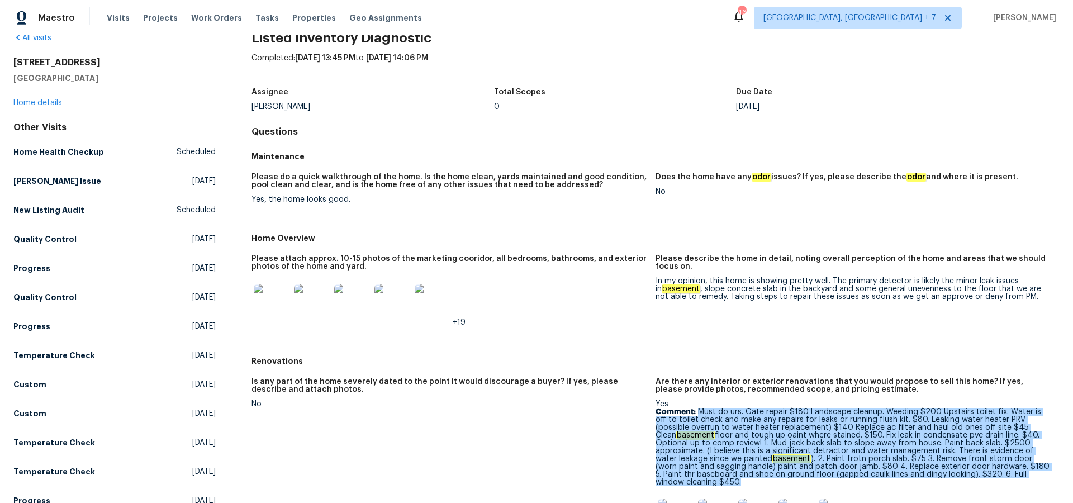
scroll to position [0, 0]
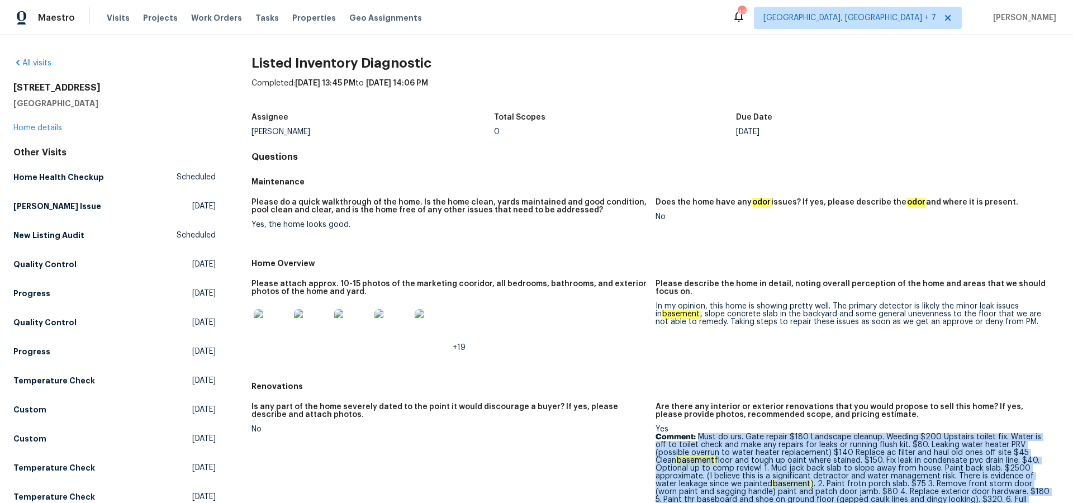
drag, startPoint x: 15, startPoint y: 87, endPoint x: 98, endPoint y: 88, distance: 83.8
click at [98, 88] on h2 "[STREET_ADDRESS]" at bounding box center [114, 87] width 202 height 11
copy h2 "[STREET_ADDRESS]"
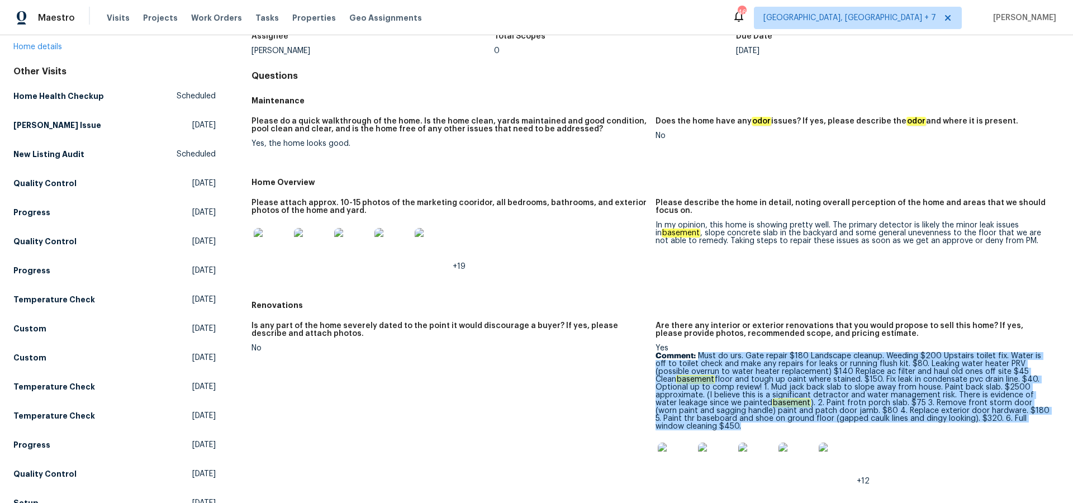
scroll to position [113, 0]
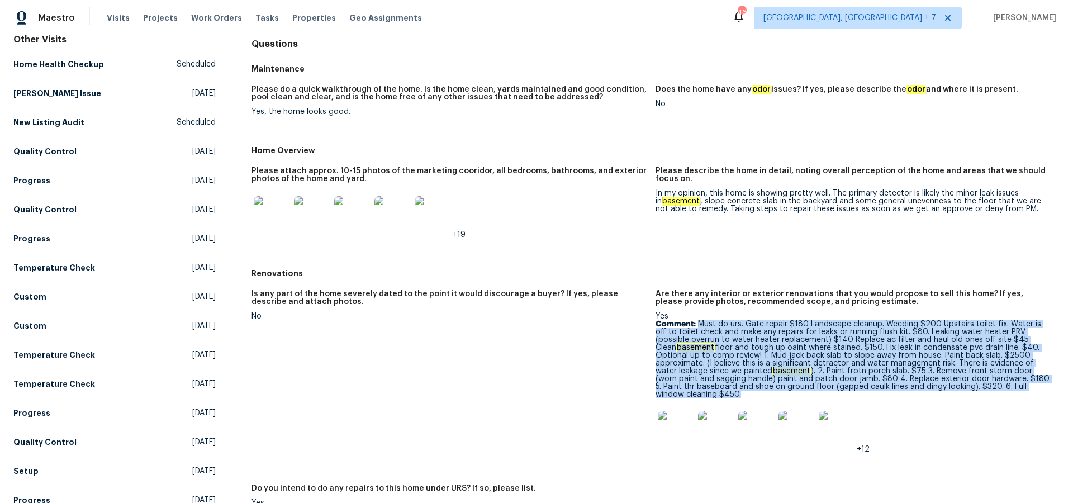
click at [833, 420] on img at bounding box center [836, 429] width 36 height 36
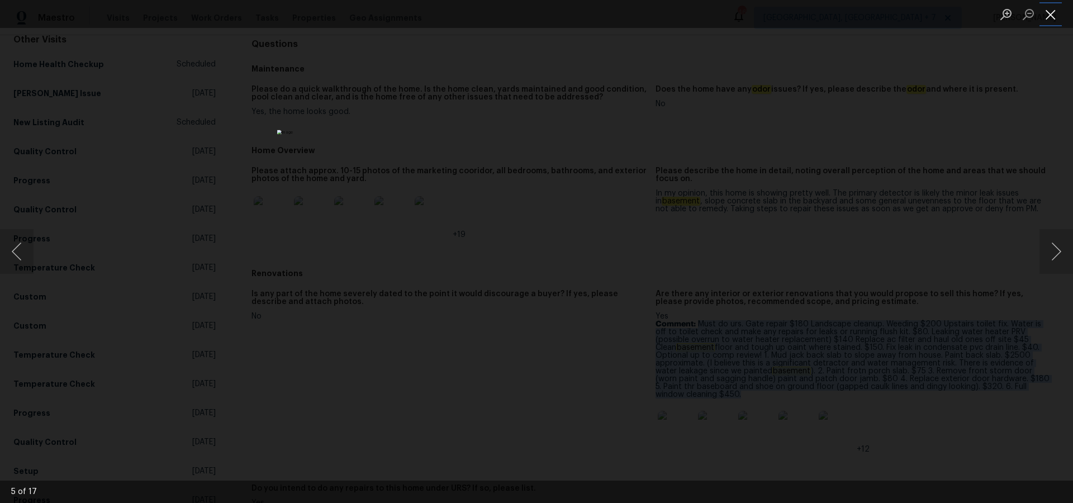
click at [1048, 15] on button "Close lightbox" at bounding box center [1050, 14] width 22 height 20
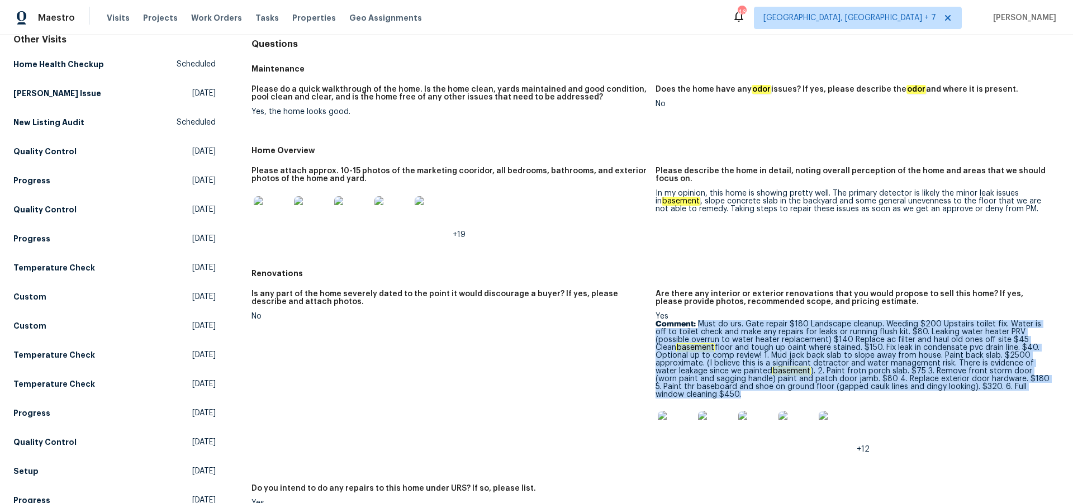
click at [1048, 15] on button "Close lightbox" at bounding box center [1050, 14] width 22 height 20
